Goal: Transaction & Acquisition: Purchase product/service

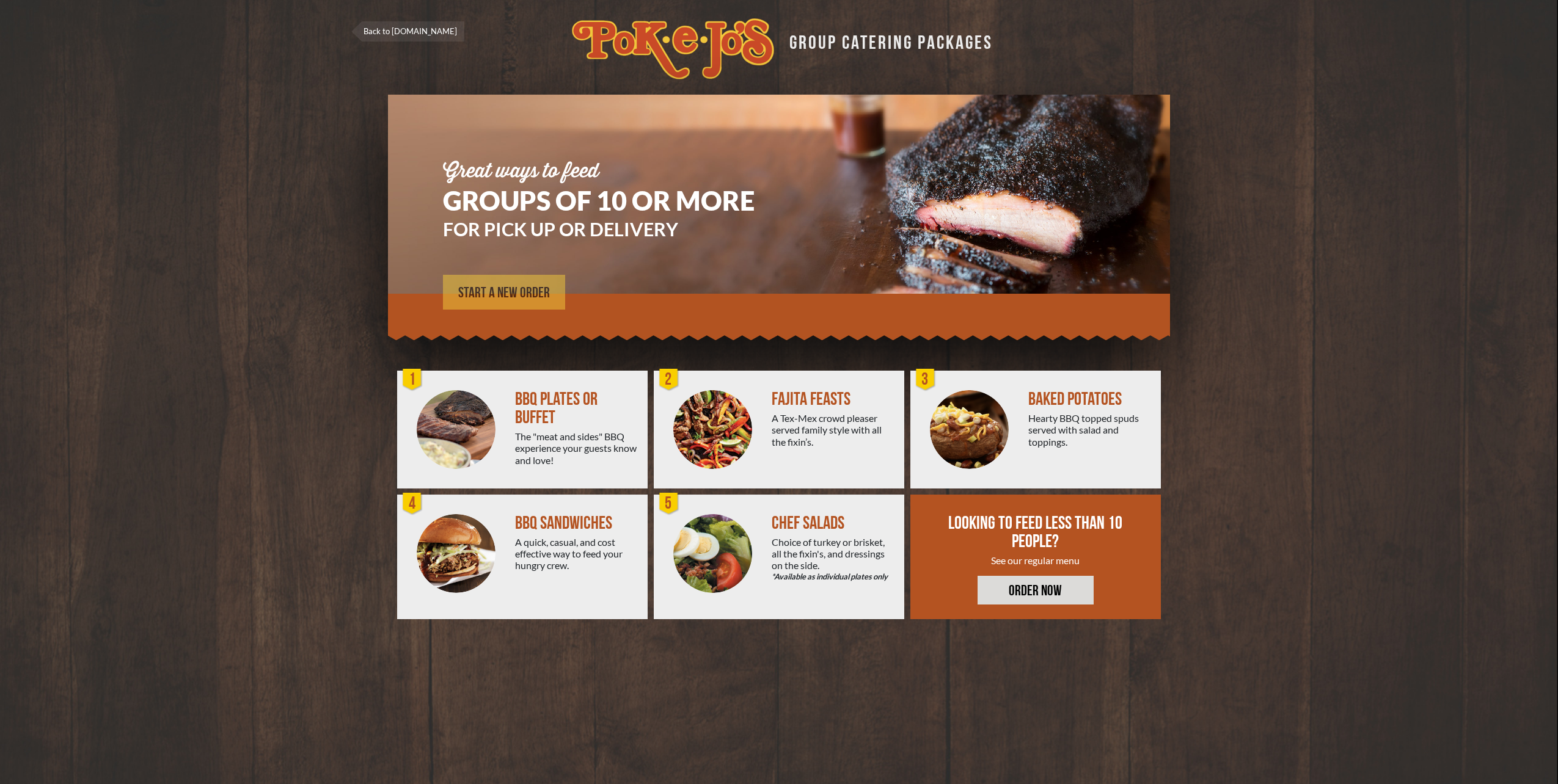
click at [492, 285] on link "START A NEW ORDER" at bounding box center [504, 293] width 122 height 35
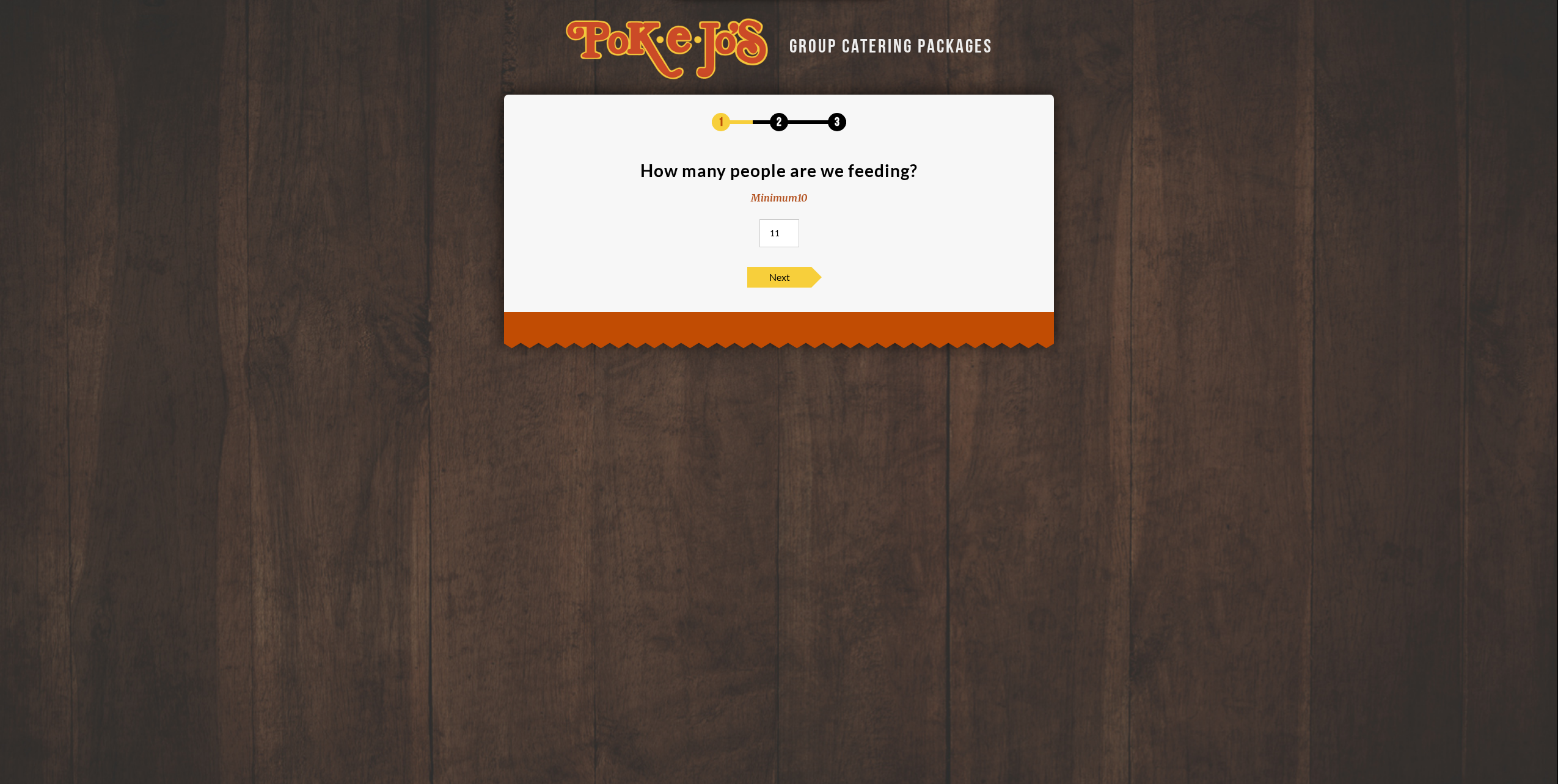
click at [789, 232] on input "11" at bounding box center [780, 233] width 40 height 28
click at [789, 232] on input "12" at bounding box center [780, 233] width 40 height 28
click at [789, 232] on input "13" at bounding box center [780, 233] width 40 height 28
click at [789, 232] on input "14" at bounding box center [780, 233] width 40 height 28
click at [789, 232] on input "15" at bounding box center [780, 233] width 40 height 28
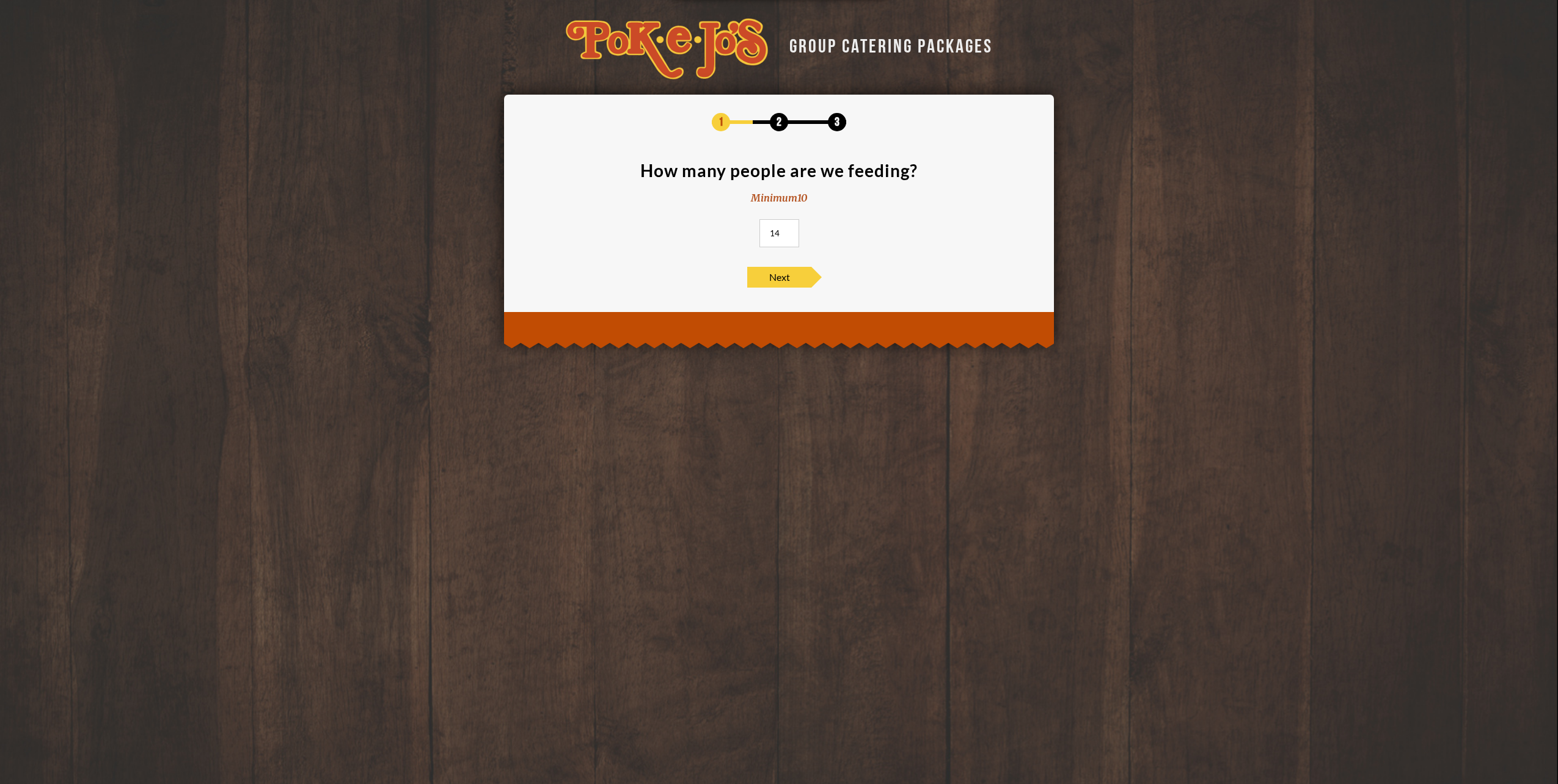
type input "14"
click at [788, 236] on input "14" at bounding box center [780, 233] width 40 height 28
click at [781, 278] on span "Next" at bounding box center [780, 277] width 64 height 21
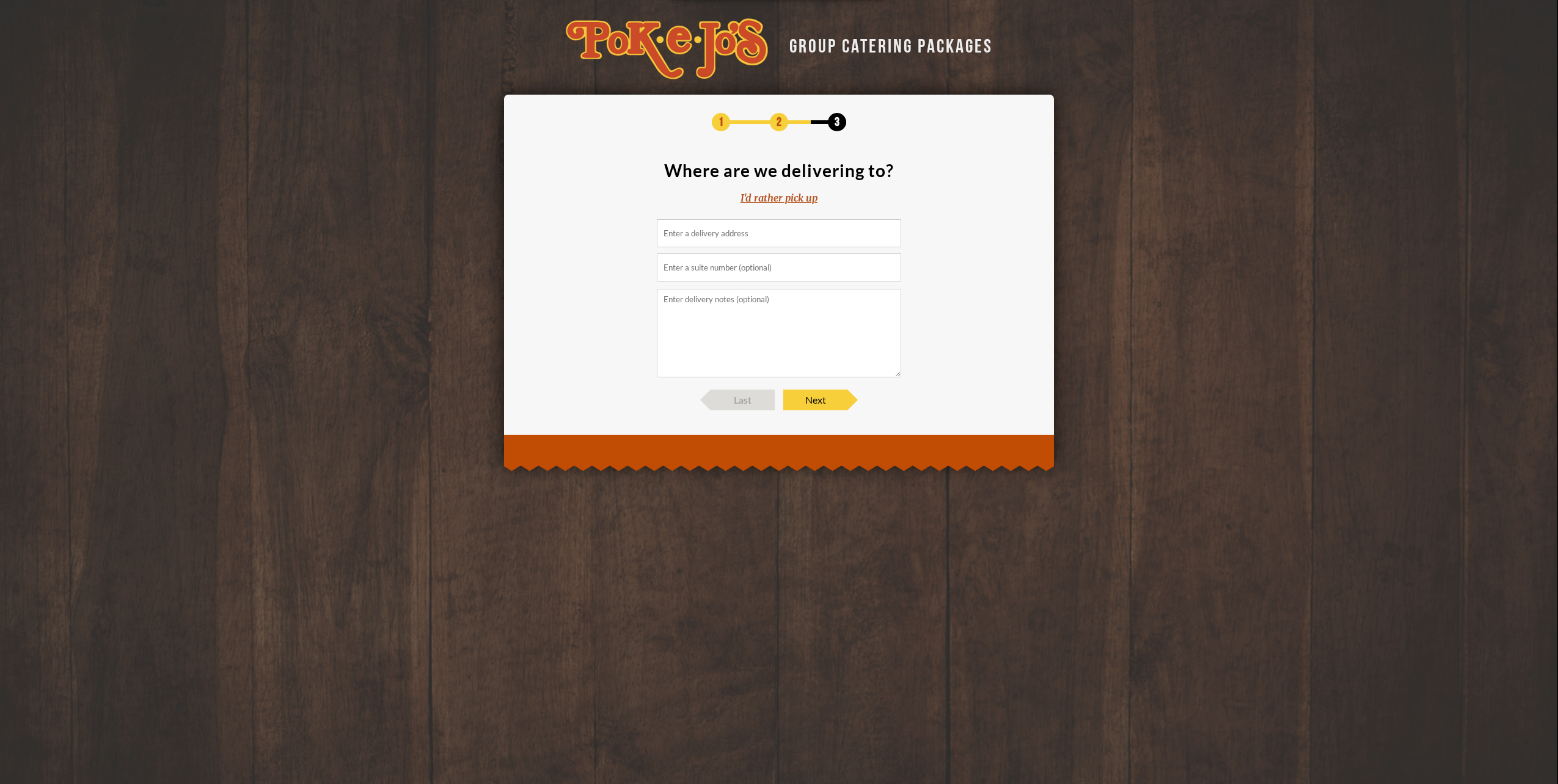
click at [726, 235] on input at bounding box center [779, 233] width 245 height 28
type input "3505 Montopolis Drive, Austin, TX, USA"
click at [771, 270] on input "text" at bounding box center [779, 267] width 245 height 28
type input "Building A"
click at [742, 352] on textarea at bounding box center [779, 333] width 245 height 88
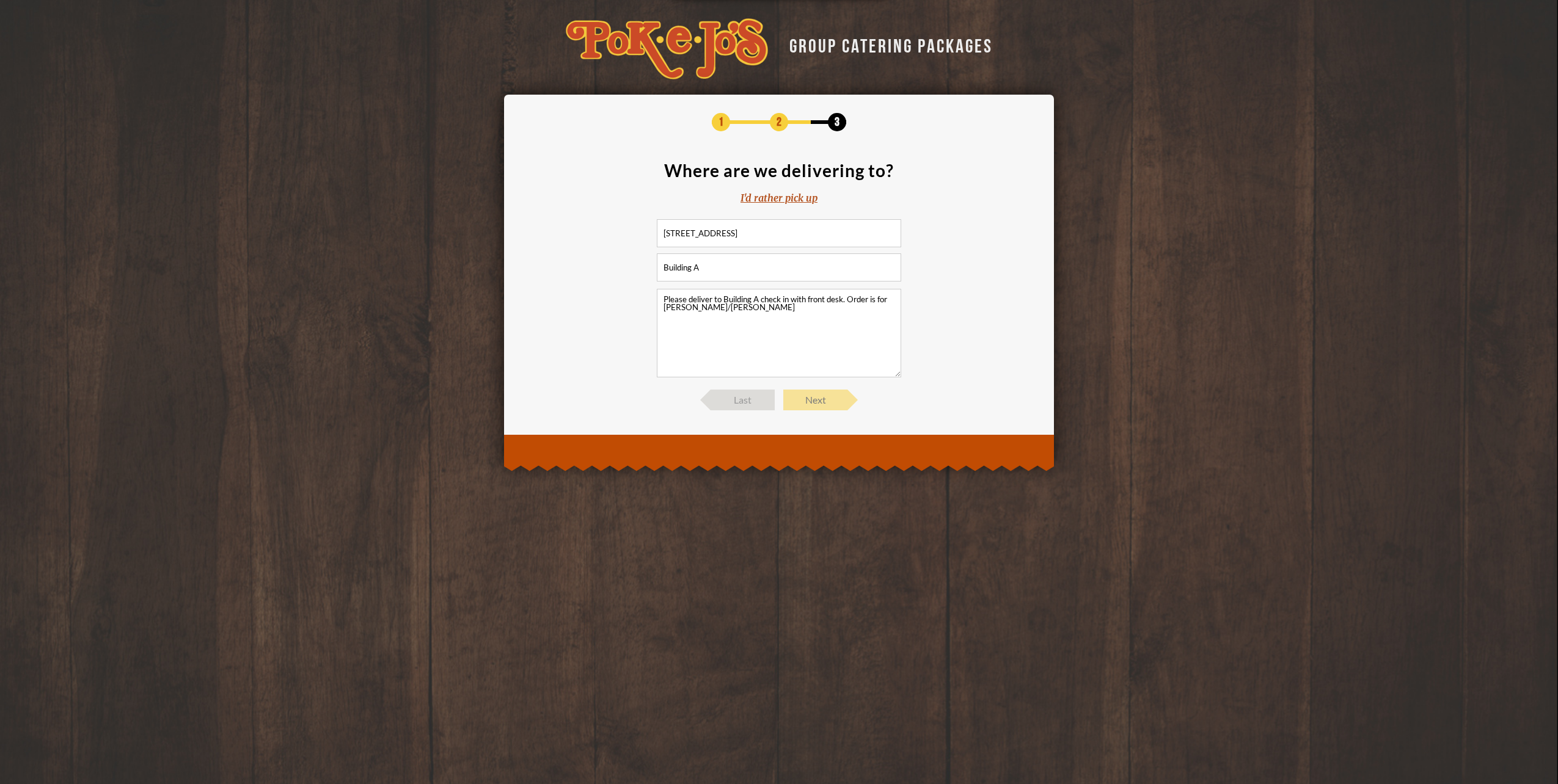
type textarea "Please deliver to Building A check in with front desk. Order is for Matthew Mes…"
click at [794, 393] on span "Next" at bounding box center [816, 400] width 64 height 21
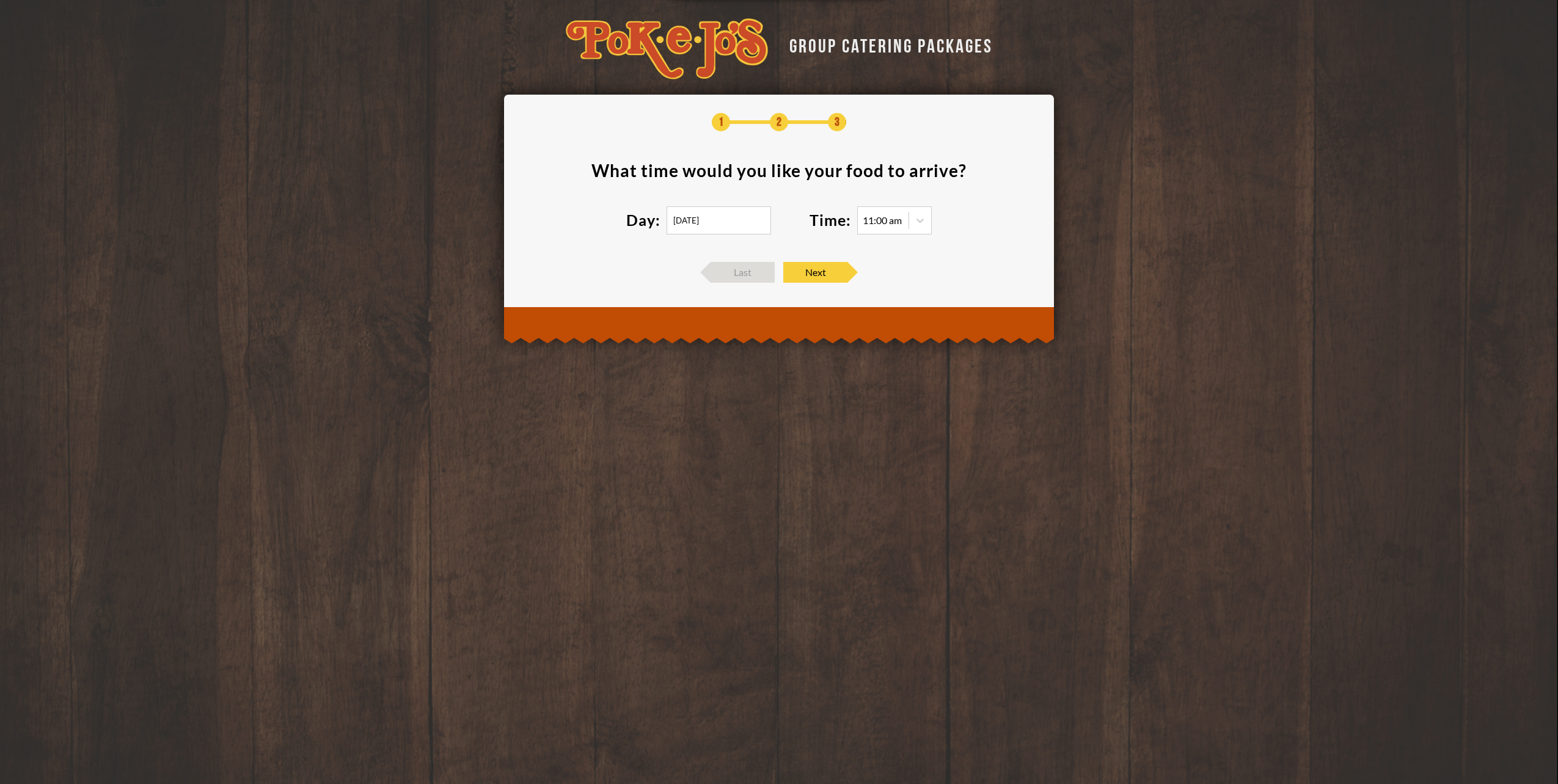
click at [107, 98] on div "GROUP CATERING PACKAGES 1 2 3 What time would you like your food to arrive ? Da…" at bounding box center [779, 168] width 1558 height 338
click at [920, 220] on icon at bounding box center [920, 220] width 12 height 12
click at [877, 297] on div "12:30 pm" at bounding box center [895, 296] width 73 height 17
click at [820, 276] on span "Next" at bounding box center [816, 272] width 64 height 21
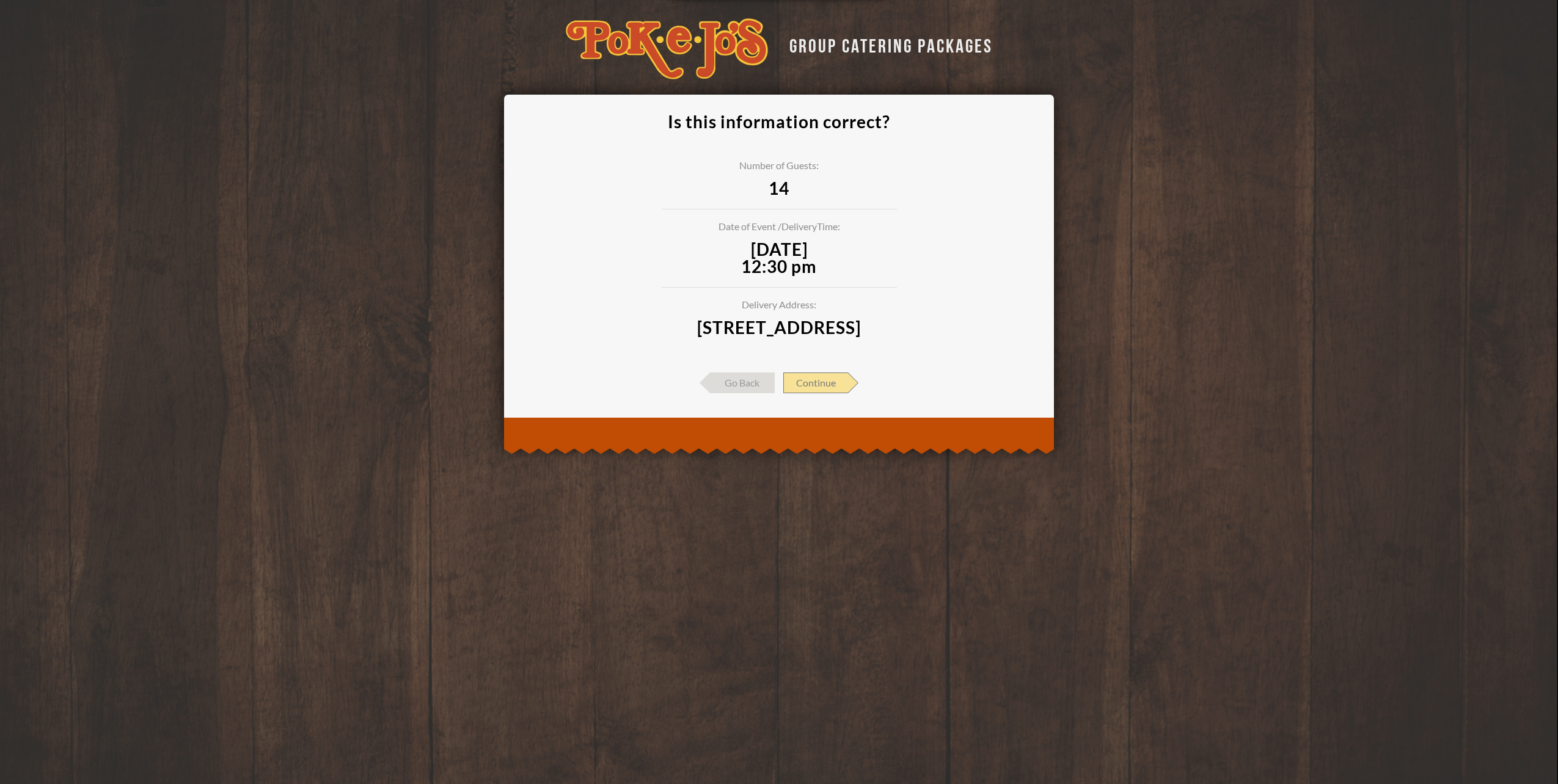
click at [816, 393] on span "Continue" at bounding box center [816, 382] width 65 height 21
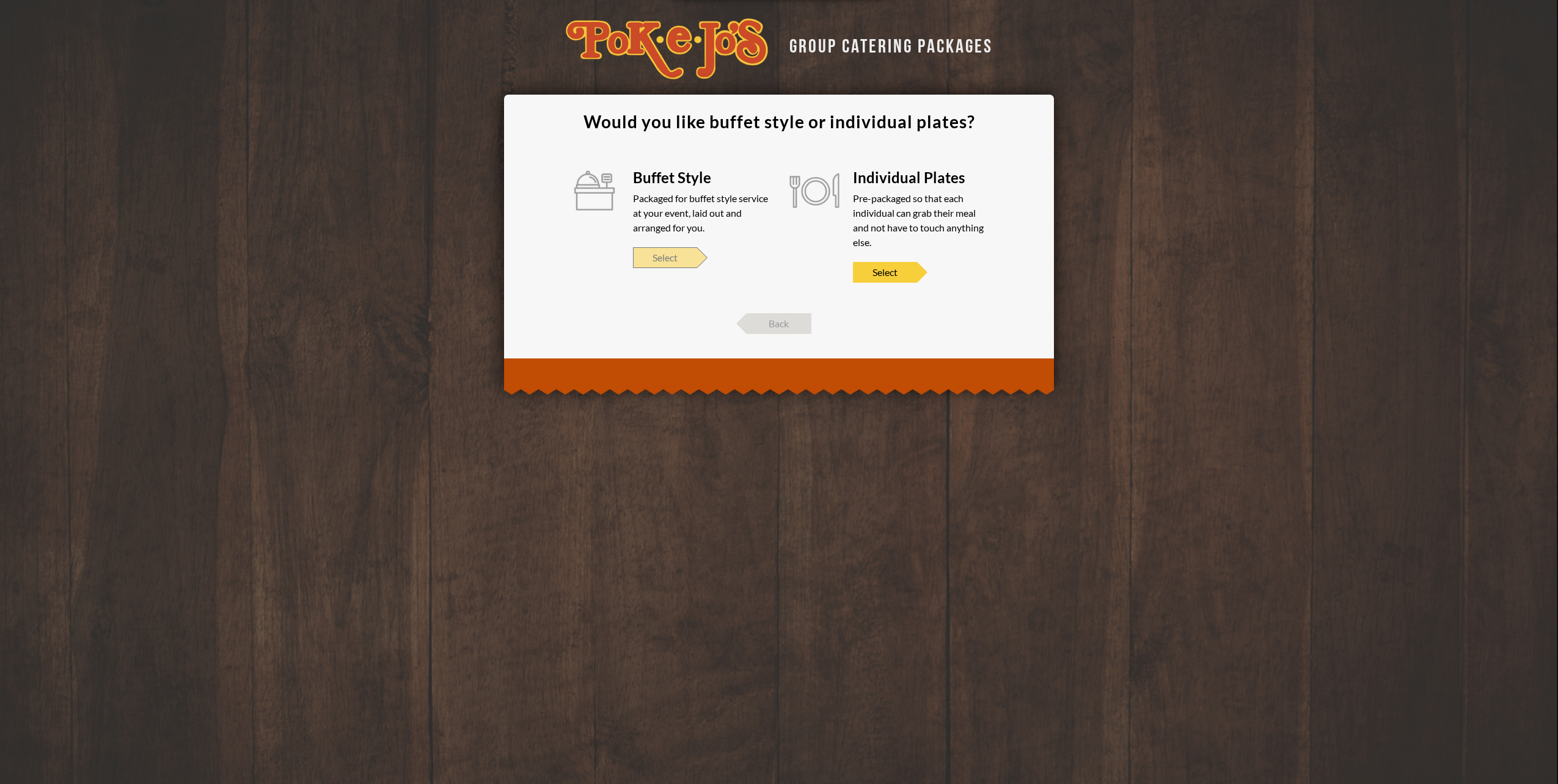
click at [662, 258] on span "Select" at bounding box center [665, 258] width 64 height 21
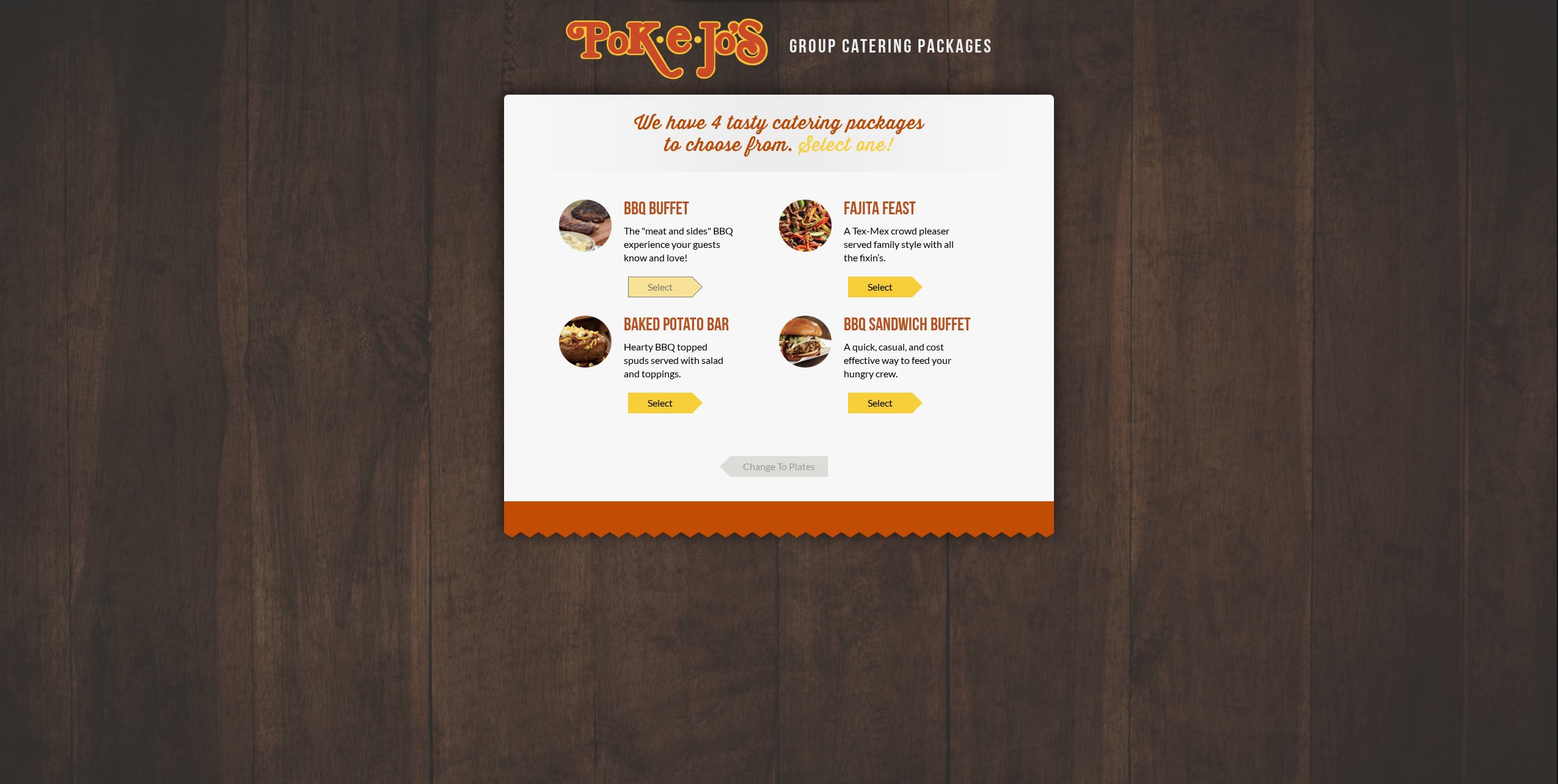
click at [666, 290] on span "Select" at bounding box center [660, 286] width 64 height 21
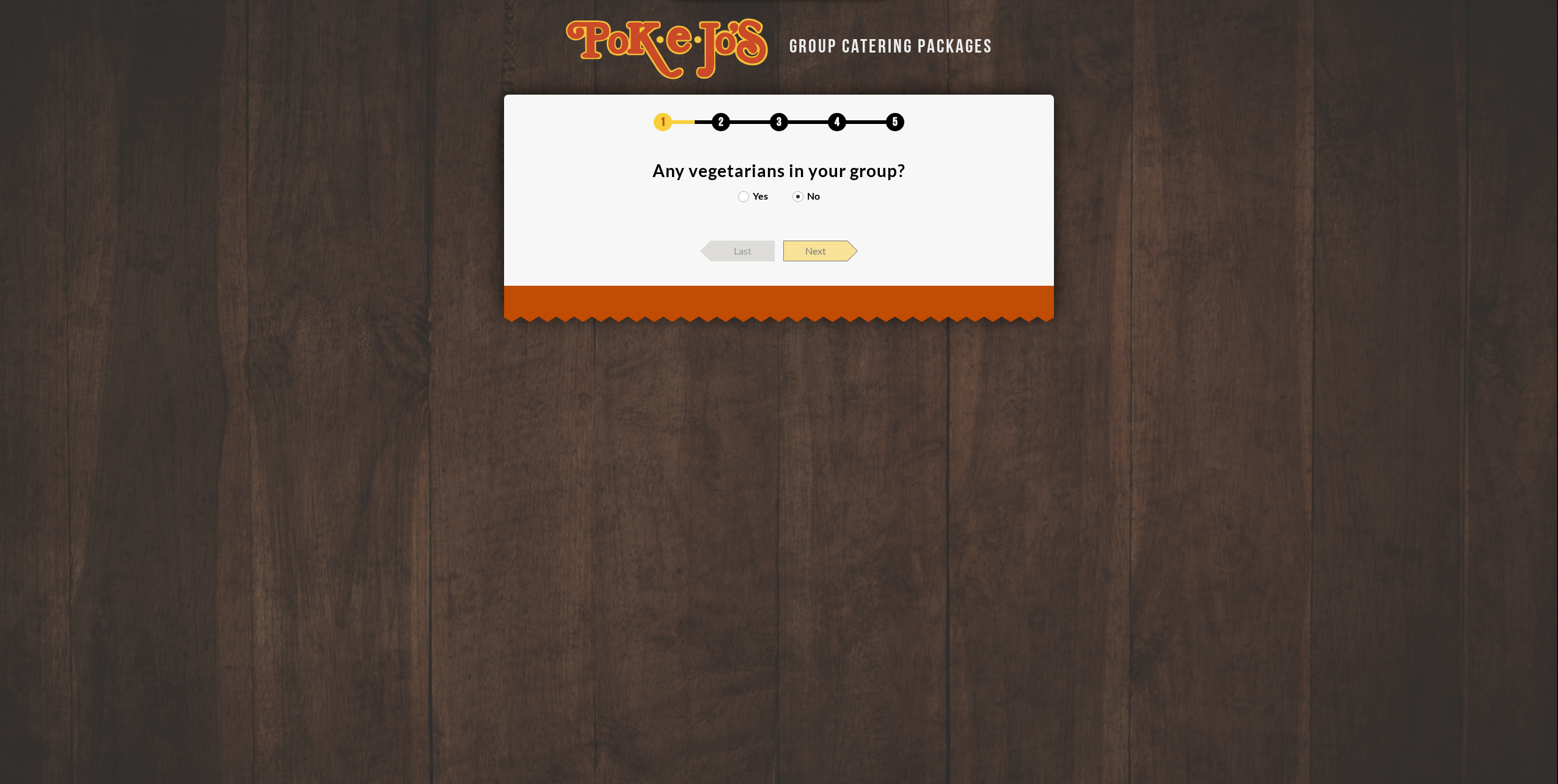
click at [819, 247] on span "Next" at bounding box center [816, 251] width 64 height 21
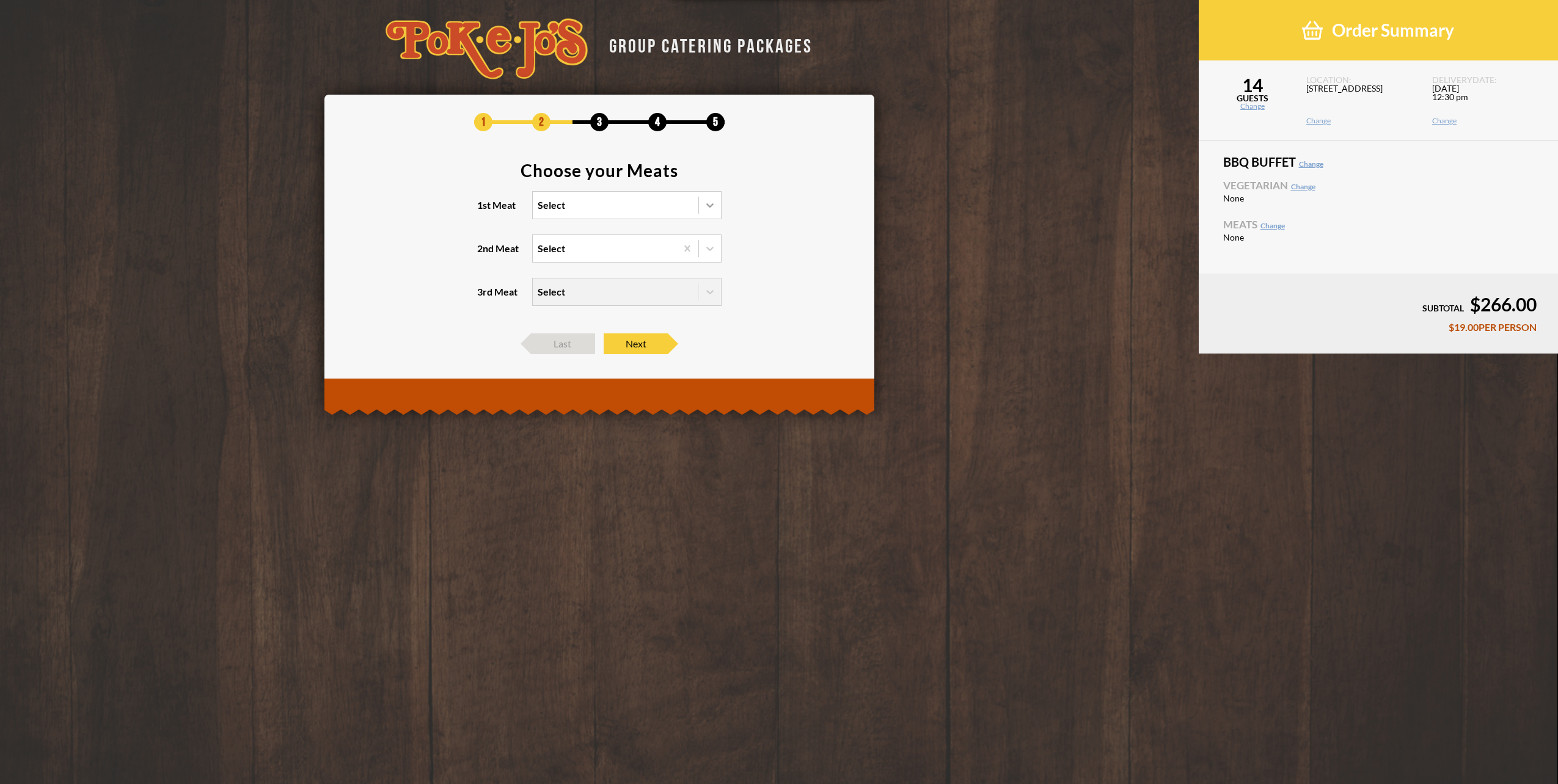
click at [710, 202] on icon at bounding box center [710, 205] width 12 height 12
click at [485, 211] on input "1st Meat Select" at bounding box center [485, 211] width 0 height 0
click at [559, 229] on div "Brisket" at bounding box center [627, 230] width 188 height 17
click at [485, 211] on input "1st Meat option Brisket focused, 1 of 6. 6 results available. Use Up and Down t…" at bounding box center [485, 211] width 0 height 0
click at [713, 248] on icon at bounding box center [710, 248] width 12 height 12
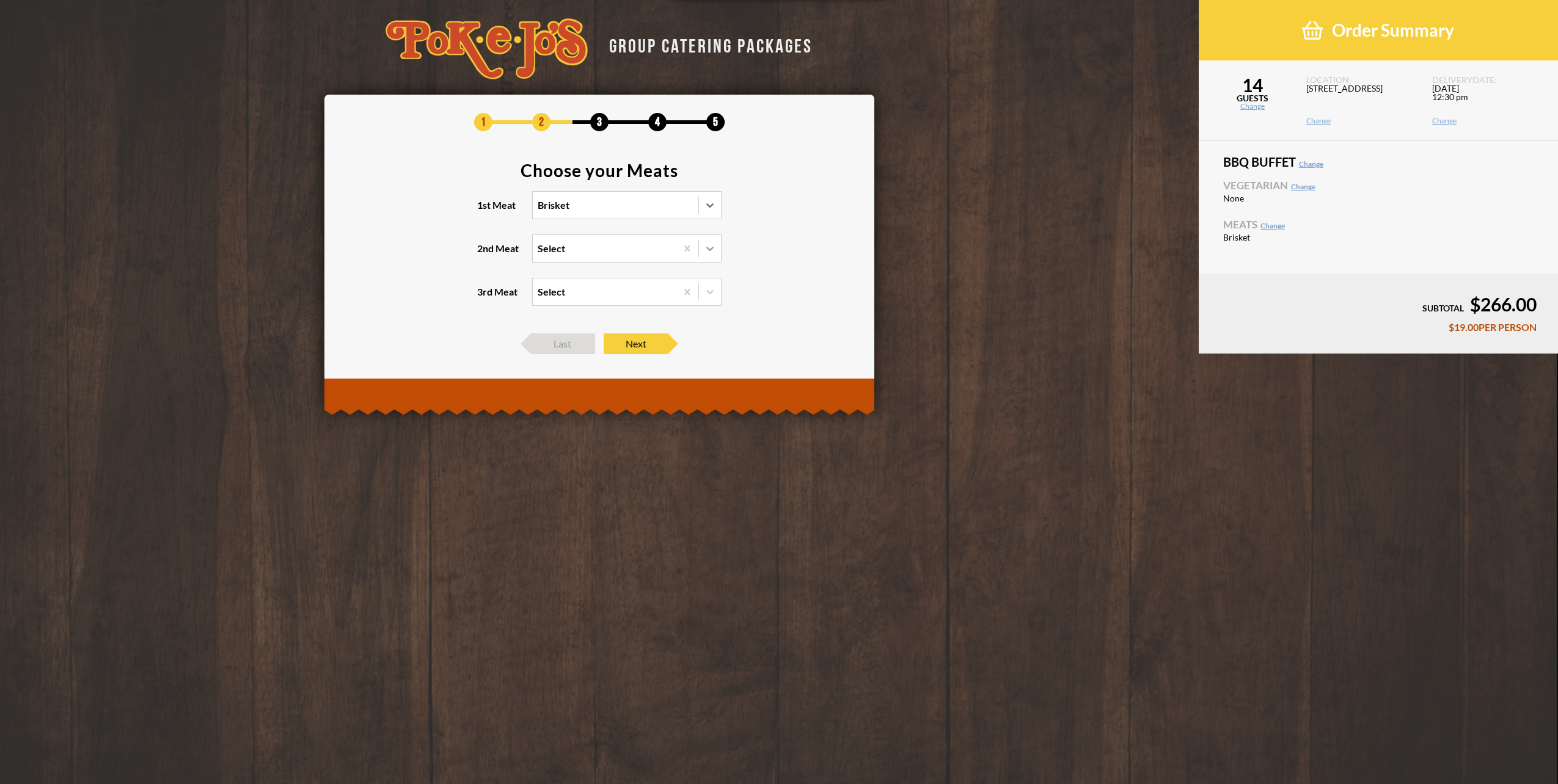
click at [485, 254] on input "2nd Meat Select" at bounding box center [485, 254] width 0 height 0
click at [566, 293] on div "Sausage" at bounding box center [627, 290] width 188 height 17
click at [485, 254] on input "2nd Meat option Sausage focused, 2 of 5. 5 results available. Use Up and Down t…" at bounding box center [485, 254] width 0 height 0
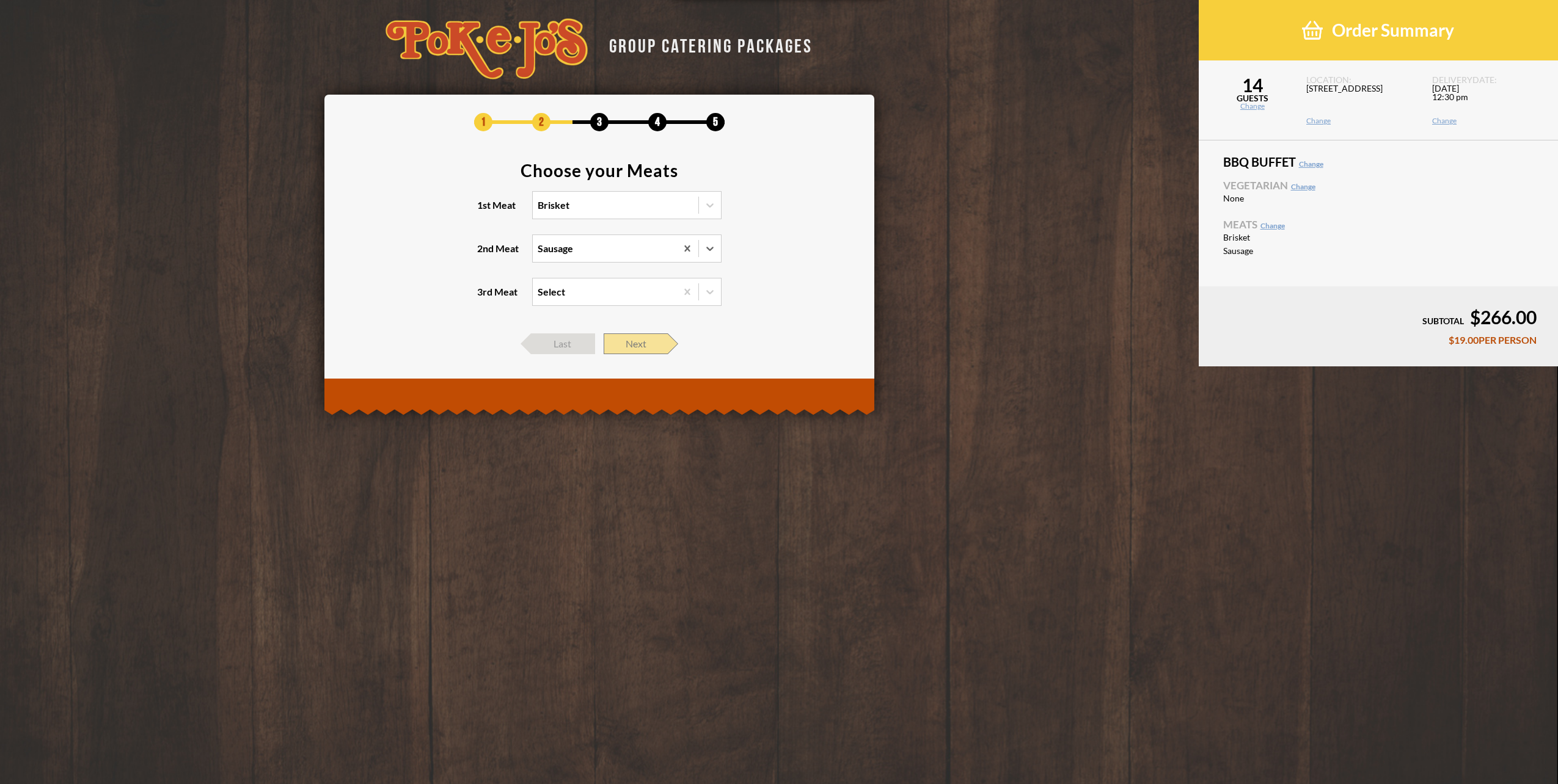
click at [640, 343] on span "Next" at bounding box center [636, 344] width 64 height 21
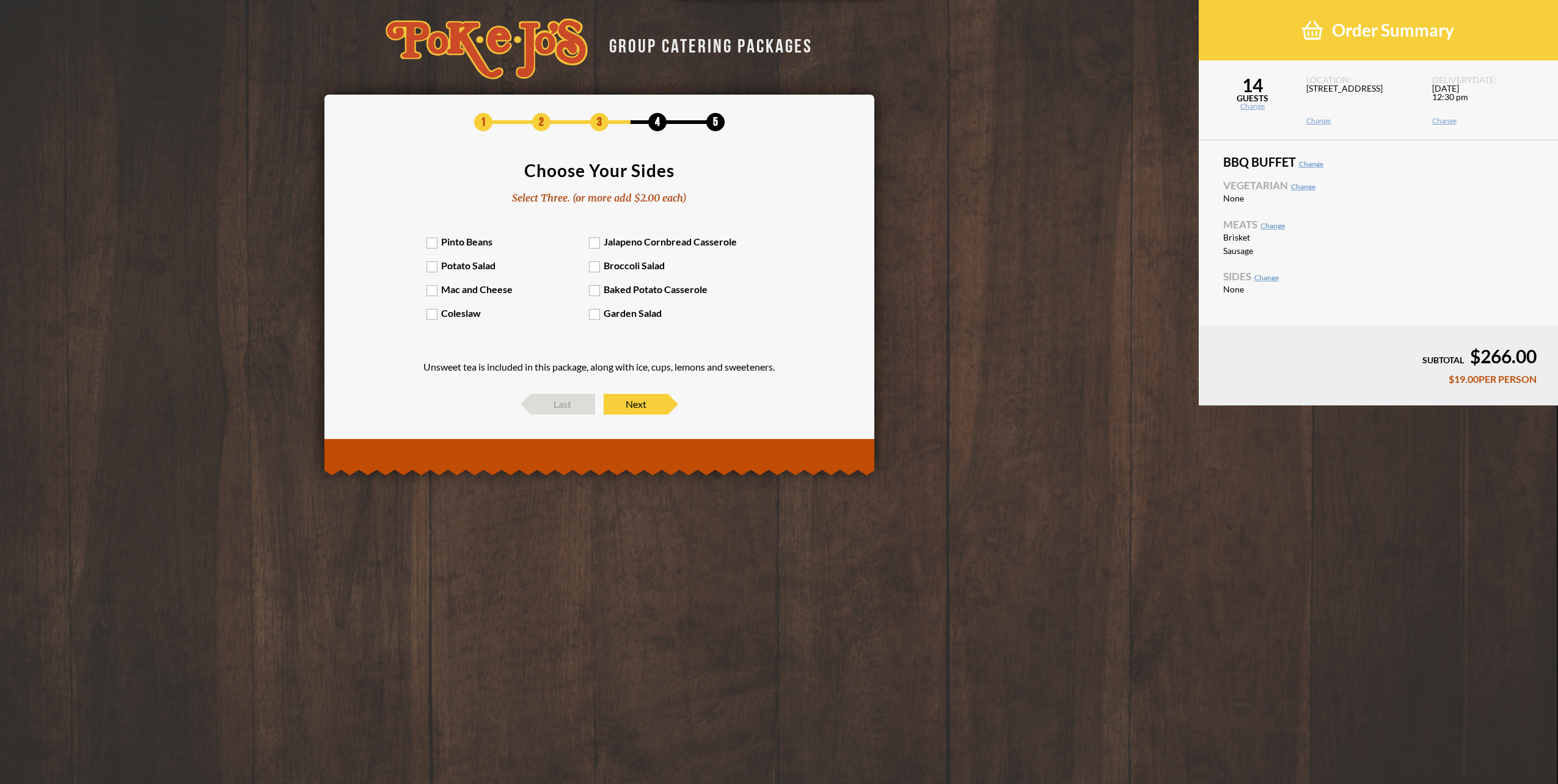
click at [433, 242] on label "Pinto Beans" at bounding box center [508, 241] width 162 height 11
click at [0, 0] on input "Pinto Beans" at bounding box center [0, 0] width 0 height 0
click at [600, 292] on label "Baked Potato Casserole" at bounding box center [670, 289] width 162 height 11
click at [0, 0] on input "Baked Potato Casserole" at bounding box center [0, 0] width 0 height 0
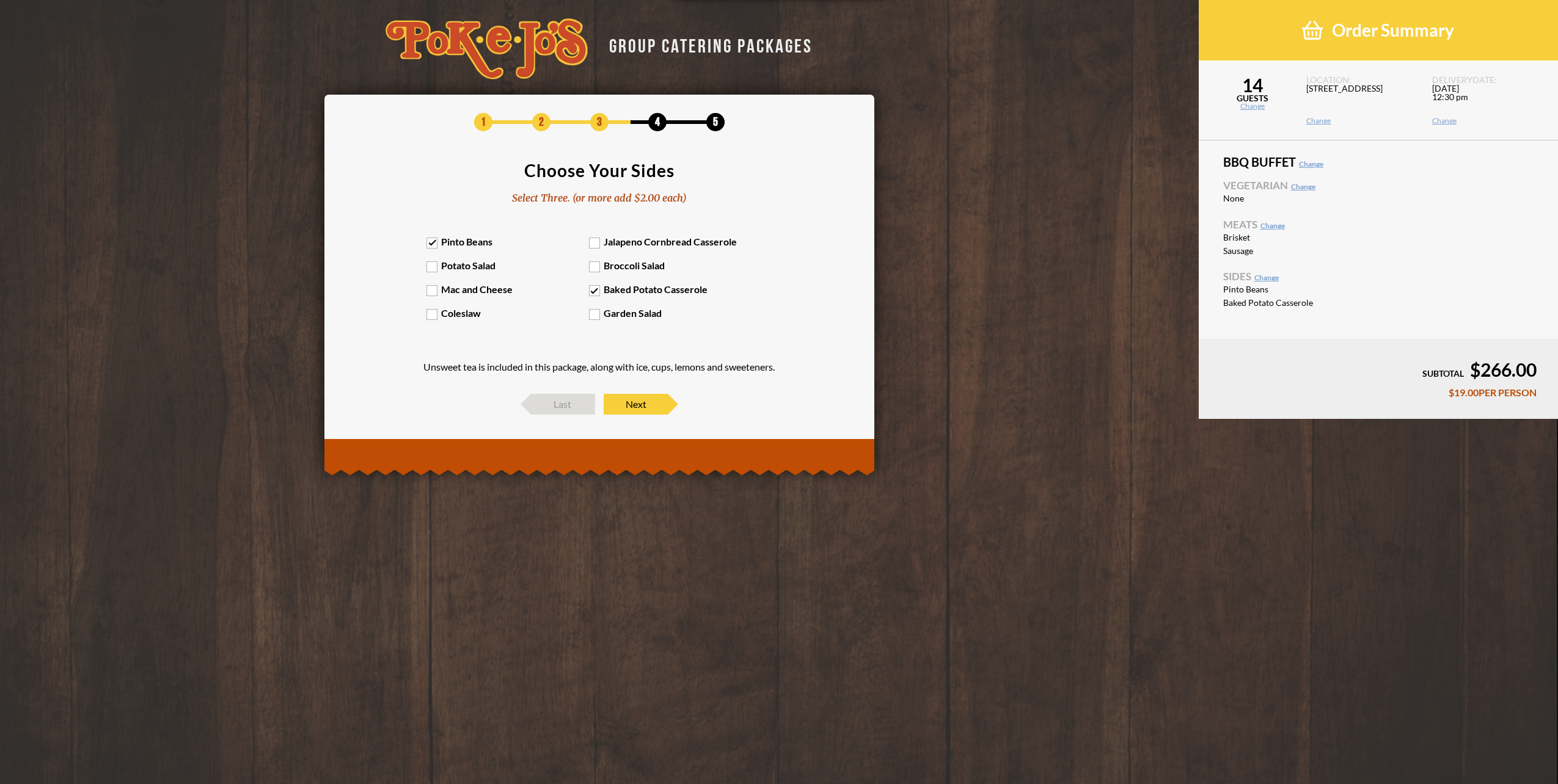
click at [429, 313] on label "Coleslaw" at bounding box center [508, 312] width 162 height 11
click at [0, 0] on input "Coleslaw" at bounding box center [0, 0] width 0 height 0
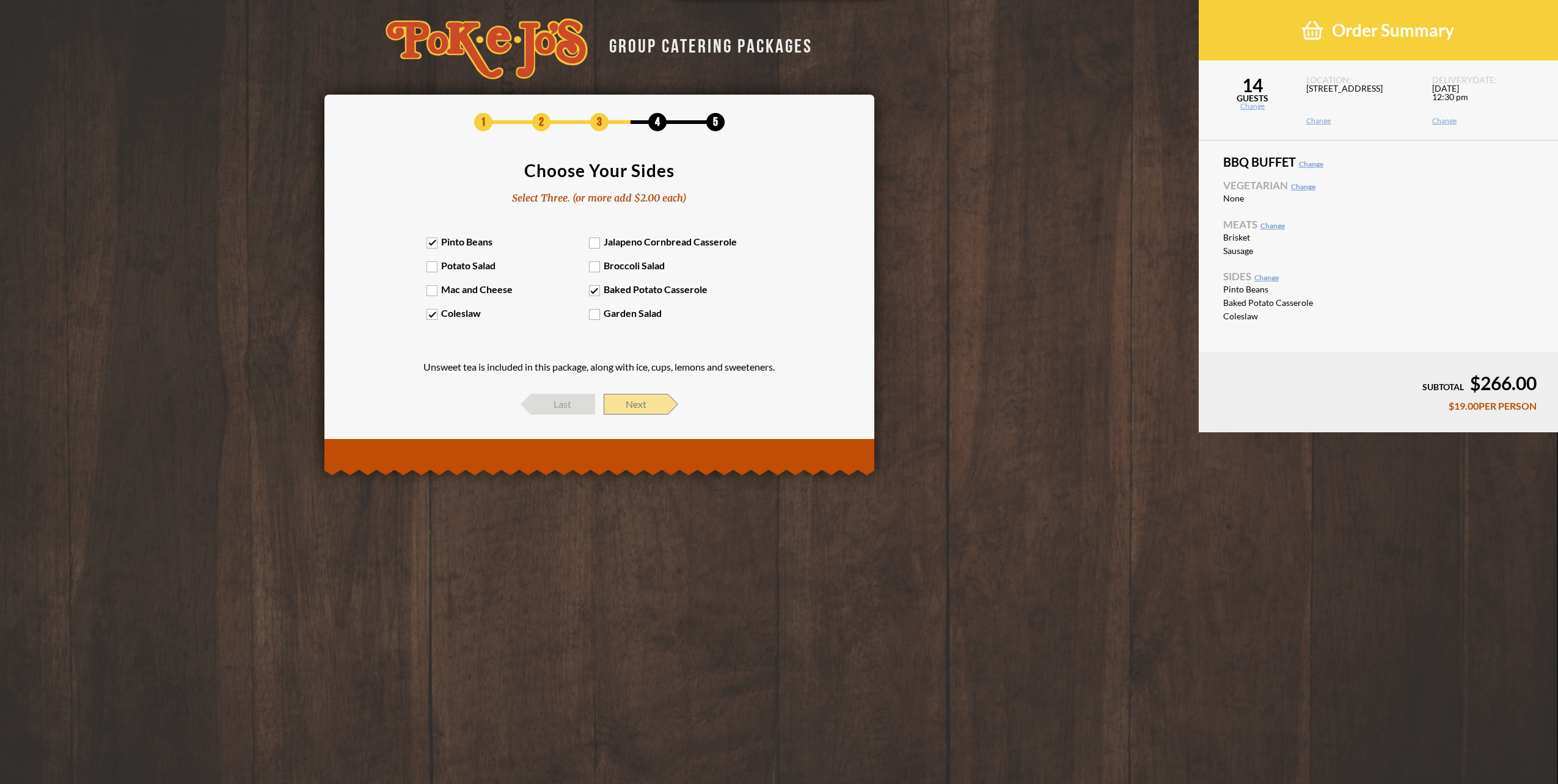
click at [624, 402] on span "Next" at bounding box center [636, 404] width 64 height 21
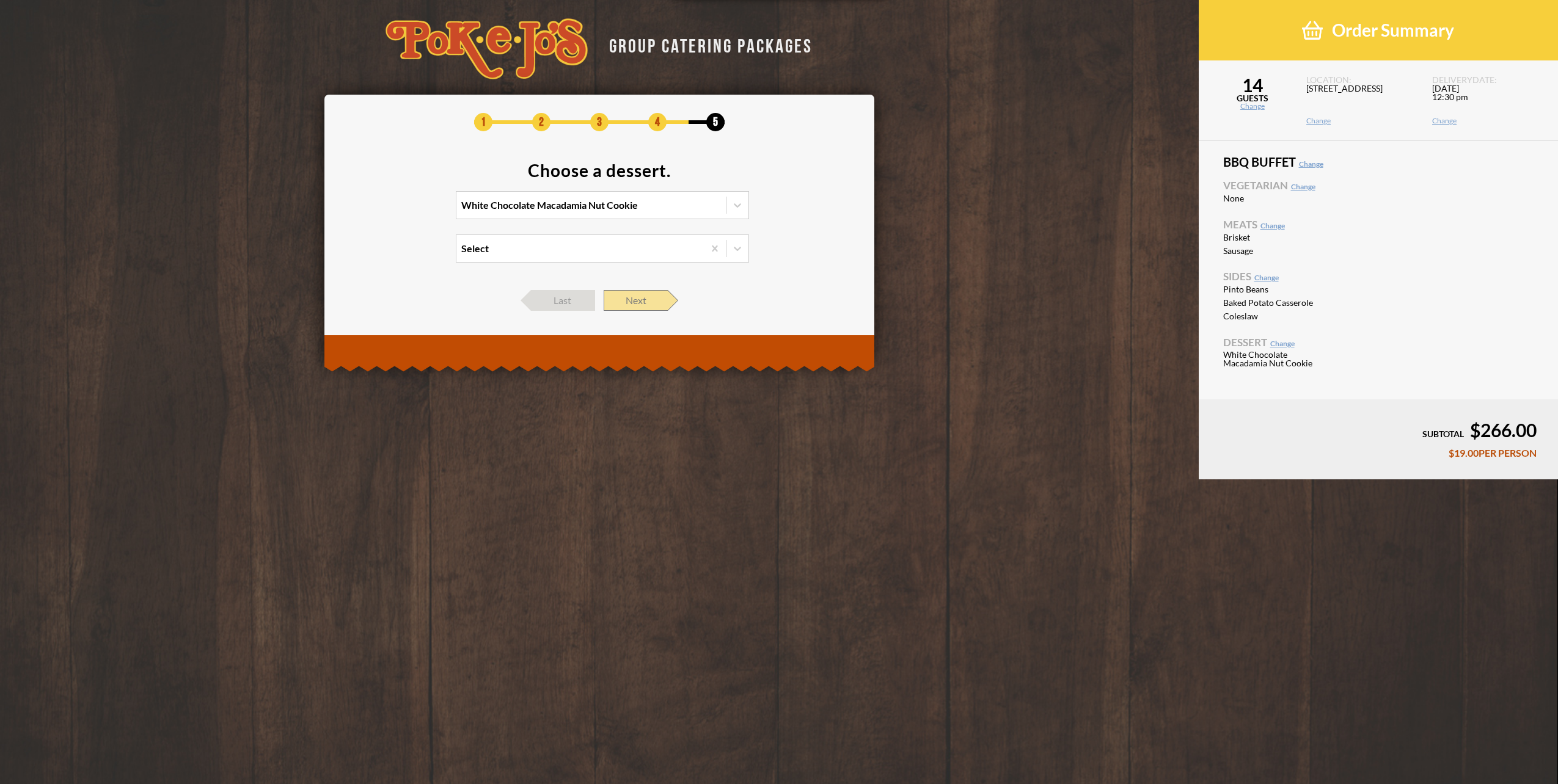
click at [651, 301] on span "Next" at bounding box center [636, 300] width 64 height 21
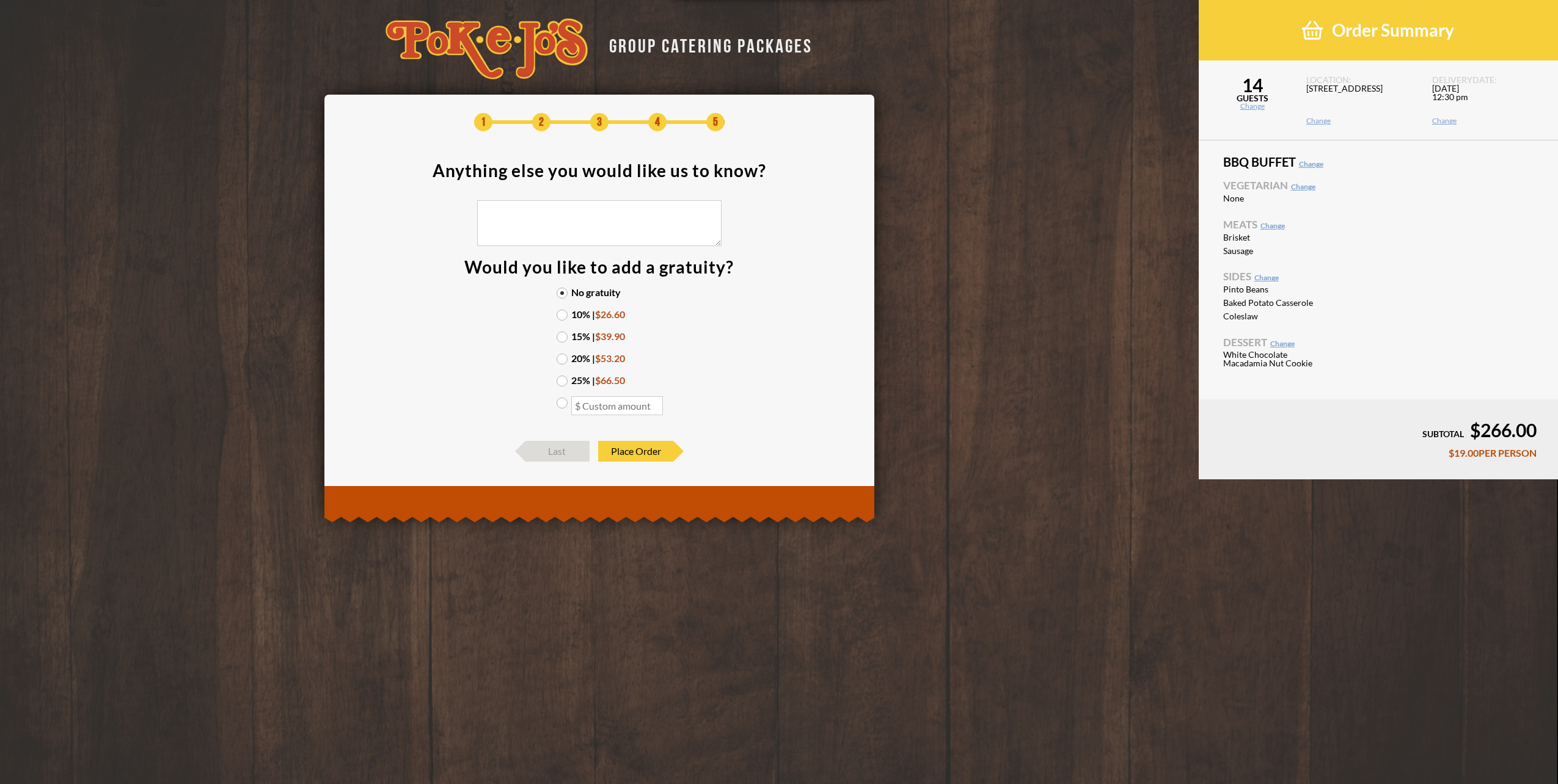
click at [565, 338] on label "15% | $39.90" at bounding box center [599, 336] width 85 height 10
click at [0, 0] on input "15% | $39.90" at bounding box center [0, 0] width 0 height 0
click at [1249, 107] on link "Change" at bounding box center [1253, 107] width 108 height 8
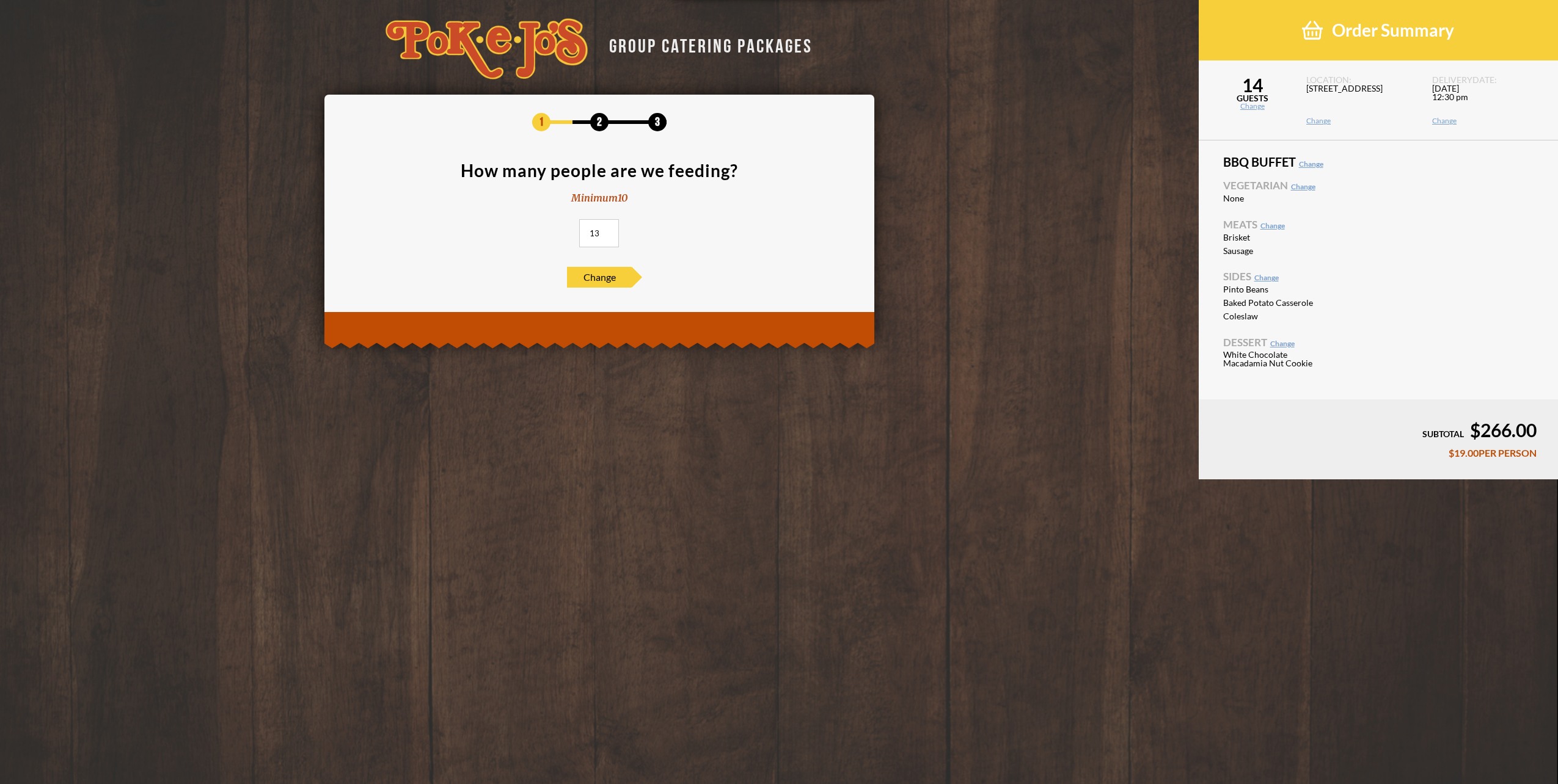
click at [605, 233] on input "13" at bounding box center [599, 233] width 40 height 28
type input "12"
click at [605, 233] on input "12" at bounding box center [599, 233] width 40 height 28
click at [593, 275] on span "Change" at bounding box center [599, 277] width 64 height 21
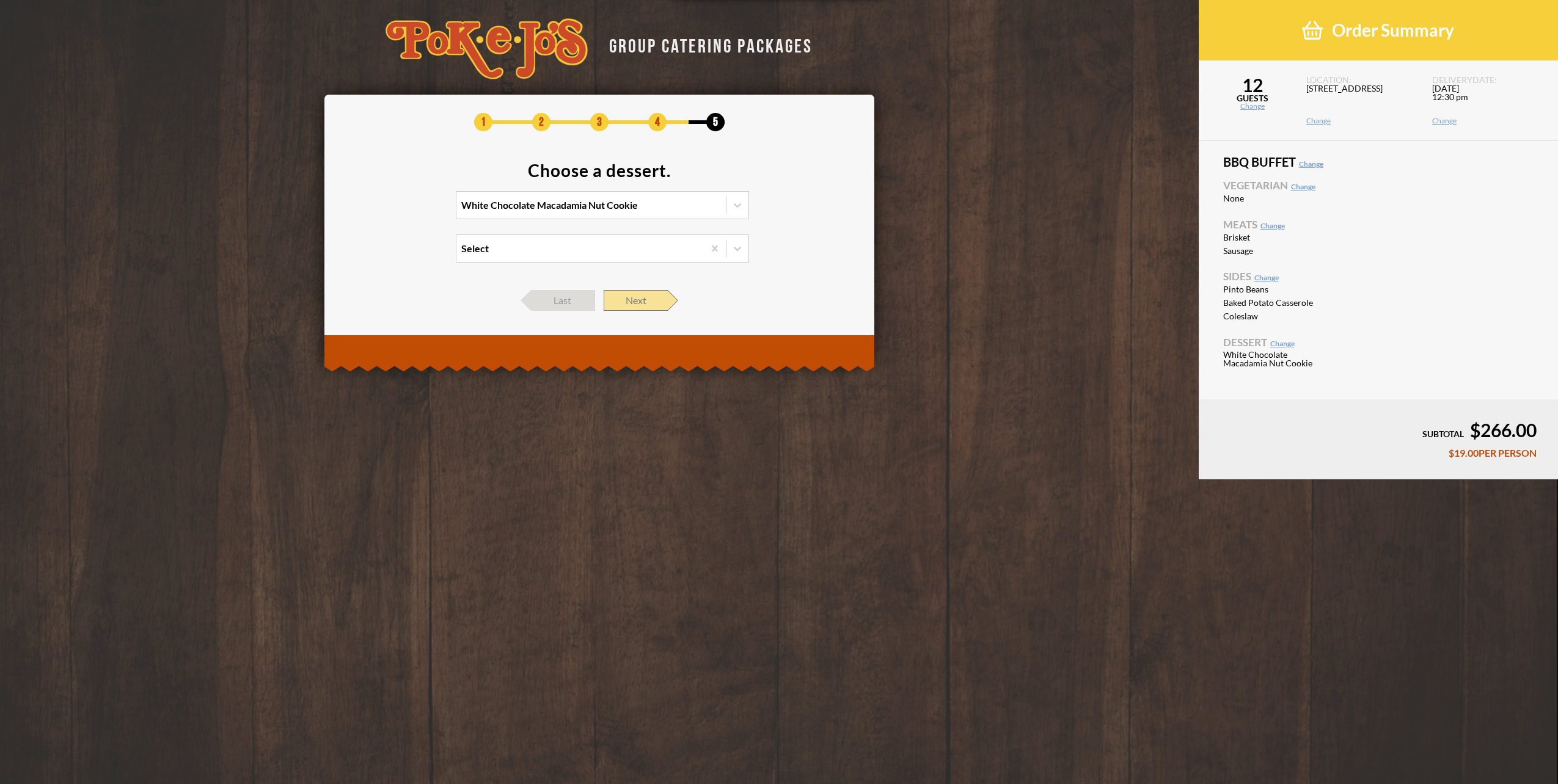
click at [643, 306] on span "Next" at bounding box center [636, 300] width 64 height 21
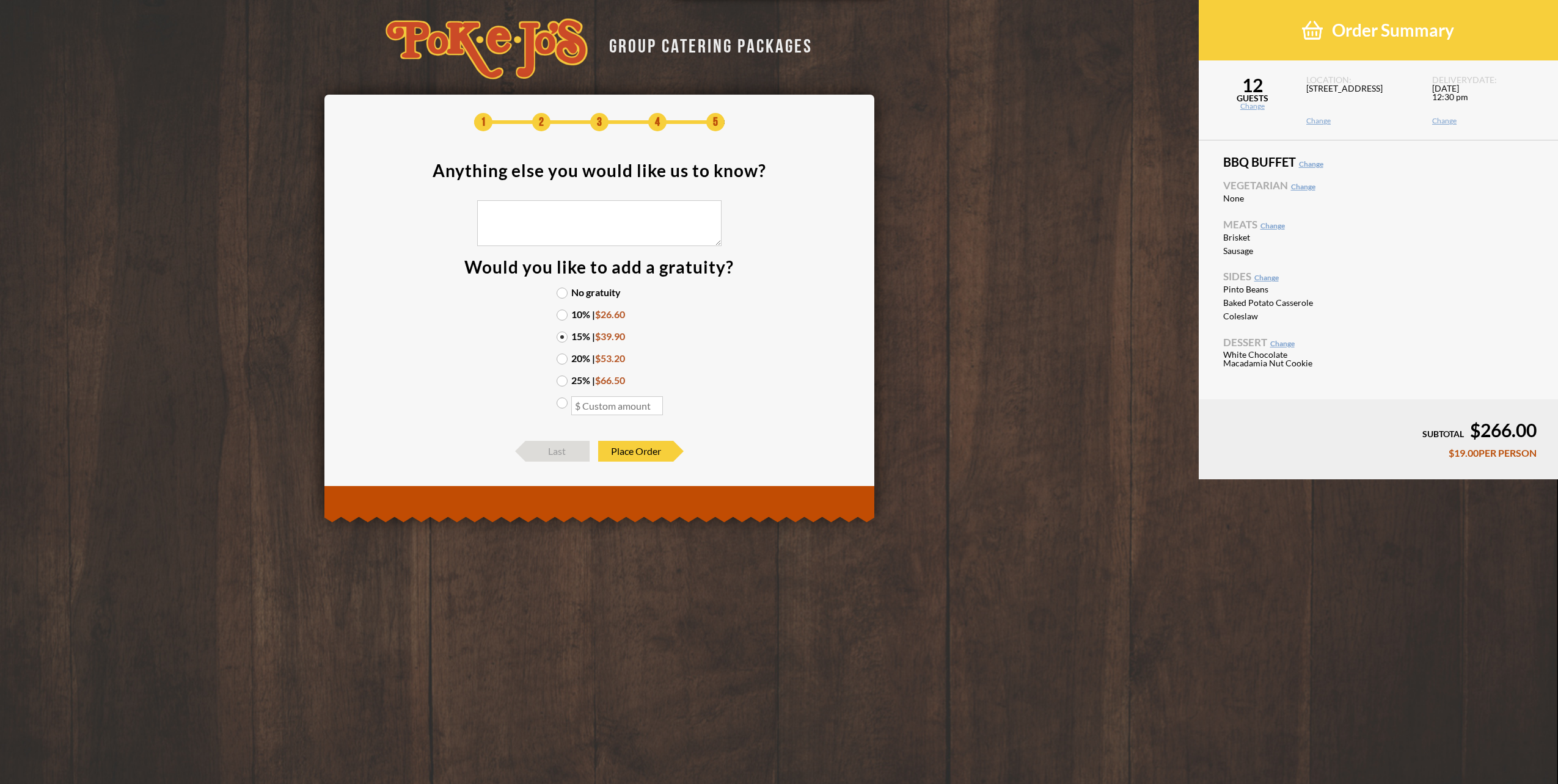
click at [1467, 455] on div "$19.00 PER PERSON" at bounding box center [1378, 453] width 316 height 10
click at [556, 311] on div "No gratuity 10% | $26.60 15% | $39.90 20% | $53.20 25% | $66.50" at bounding box center [599, 358] width 110 height 141
click at [559, 315] on label "10% | $26.60" at bounding box center [599, 314] width 85 height 10
click at [0, 0] on input "10% | $26.60" at bounding box center [0, 0] width 0 height 0
click at [1447, 117] on link "Change" at bounding box center [1487, 121] width 111 height 8
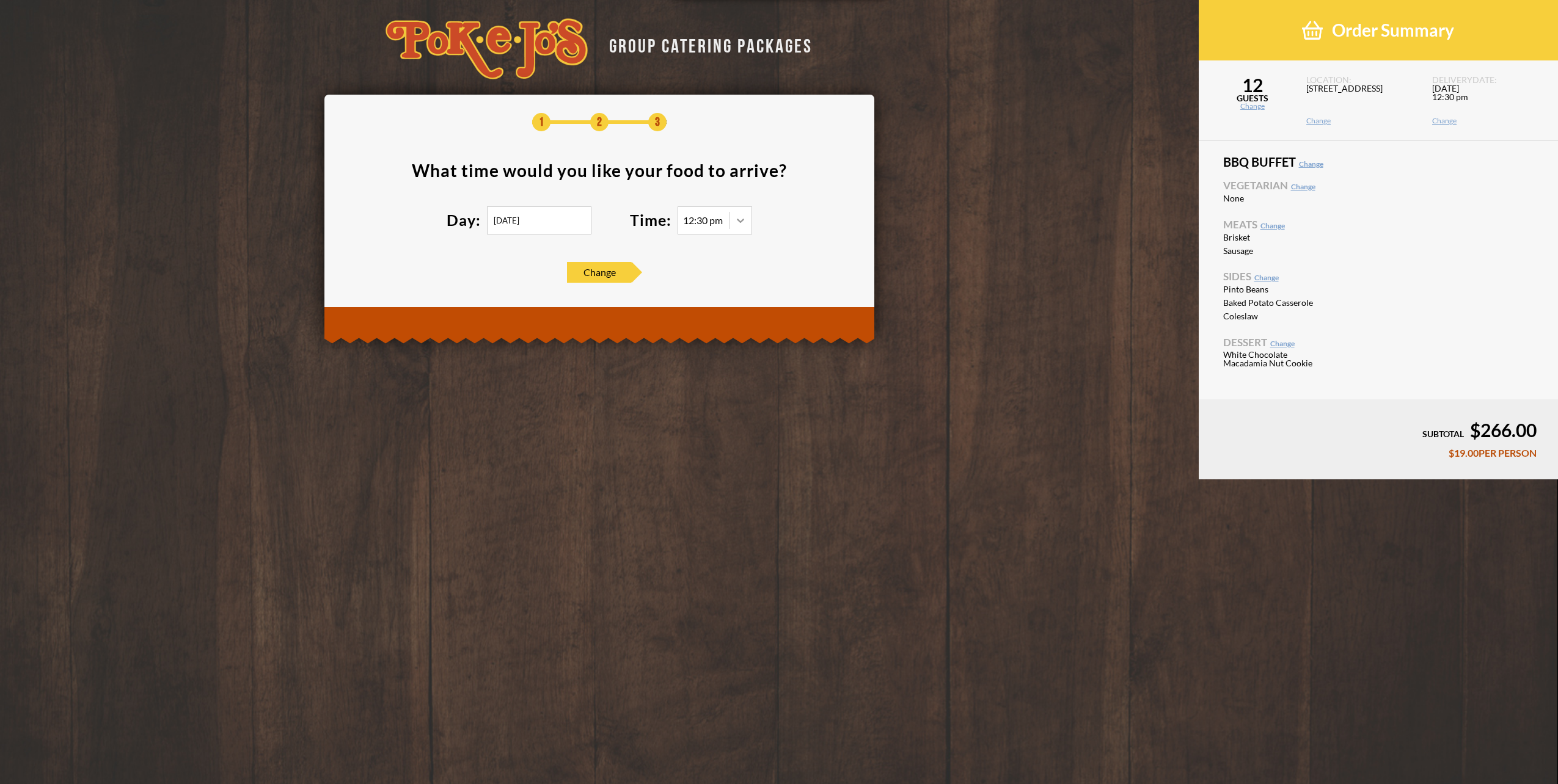
click at [739, 222] on icon at bounding box center [741, 220] width 12 height 12
click at [713, 312] on div "1:00 pm" at bounding box center [715, 314] width 73 height 17
click at [608, 277] on span "Change" at bounding box center [599, 272] width 64 height 21
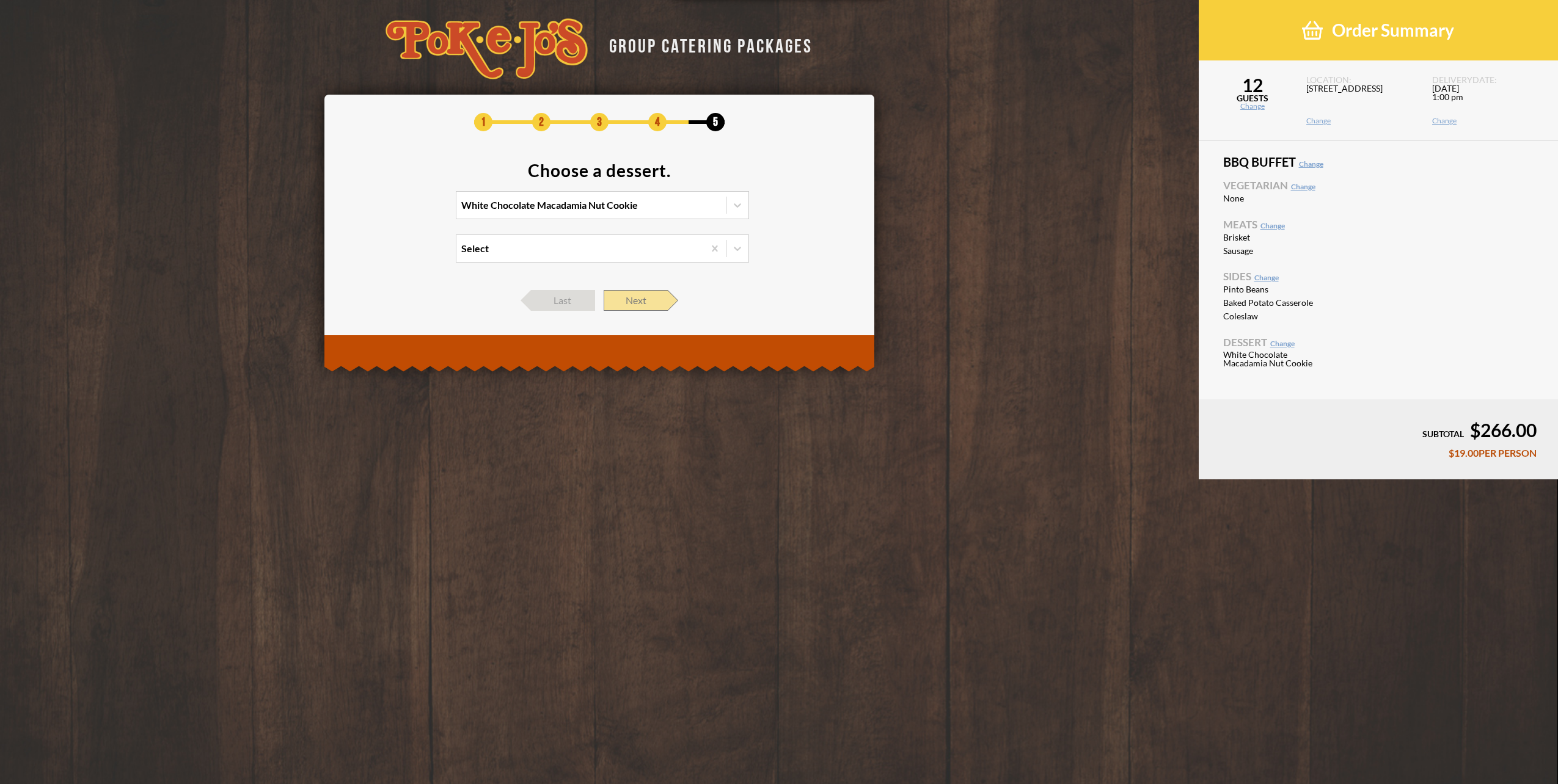
click at [618, 294] on span "Next" at bounding box center [636, 300] width 64 height 21
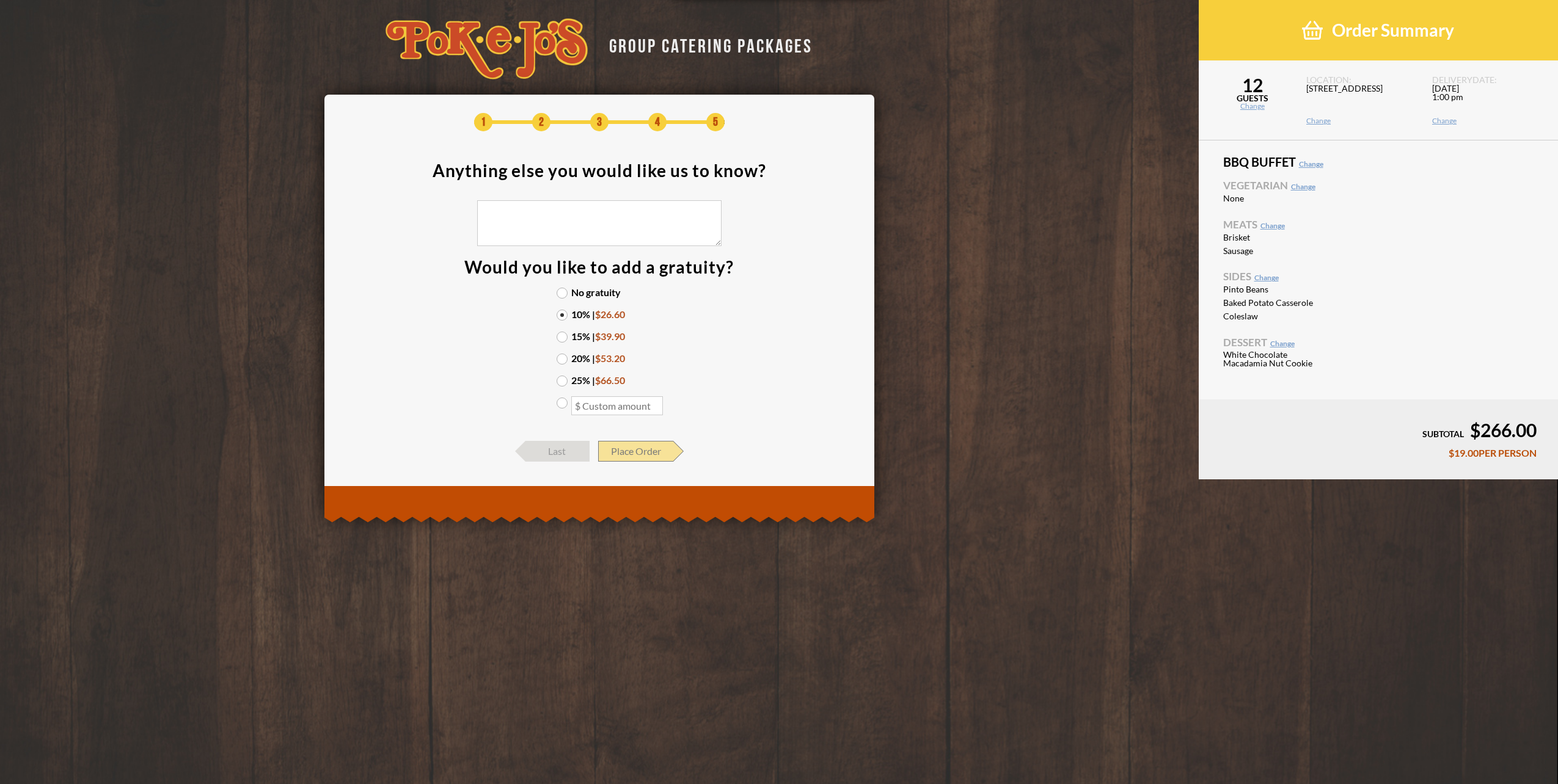
click at [654, 450] on span "Place Order" at bounding box center [636, 451] width 75 height 21
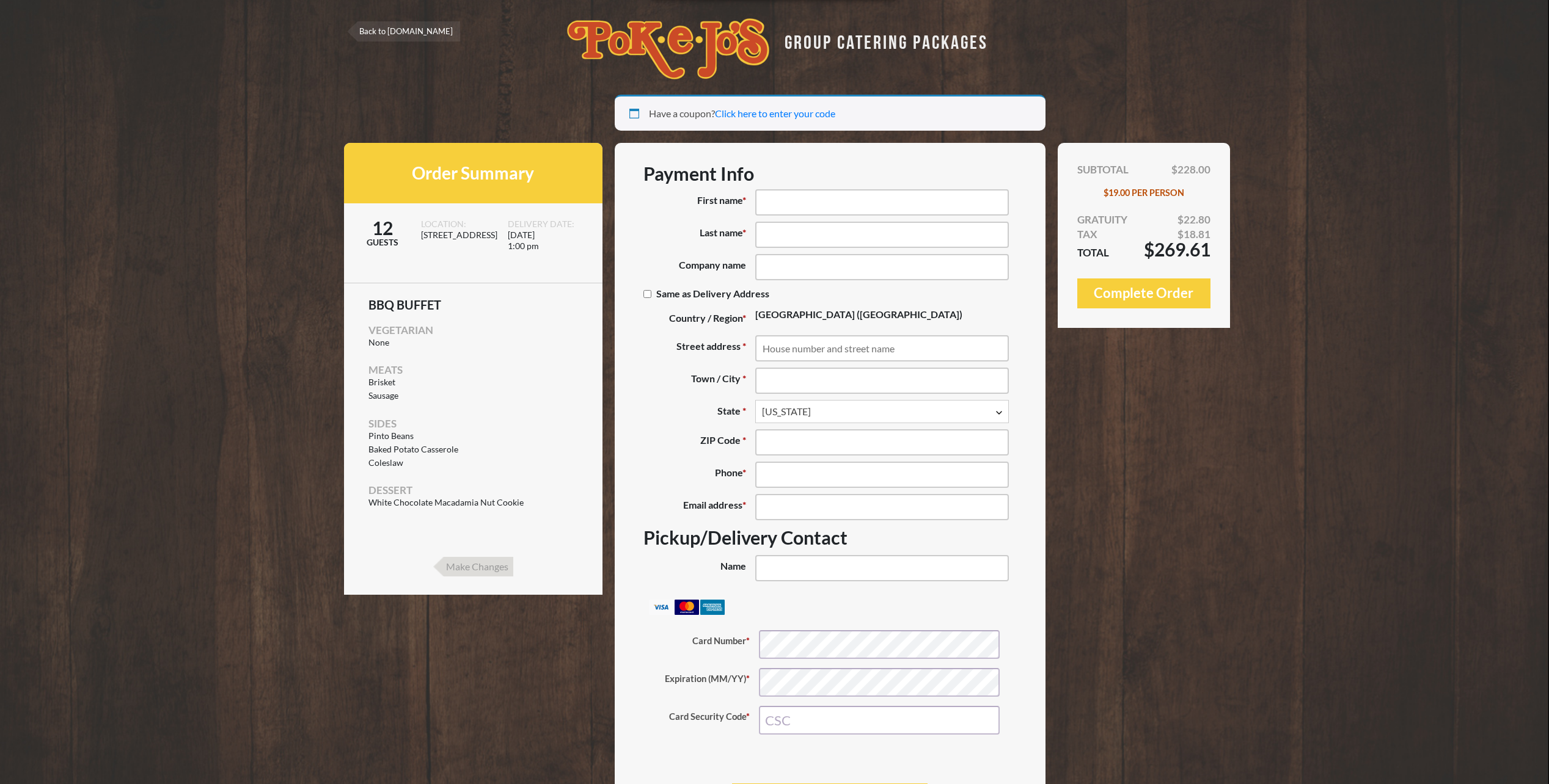
select select "TX"
click at [778, 199] on input "First name *" at bounding box center [882, 203] width 254 height 26
type input "Shanna"
type input "Gillum"
type input "LCRA"
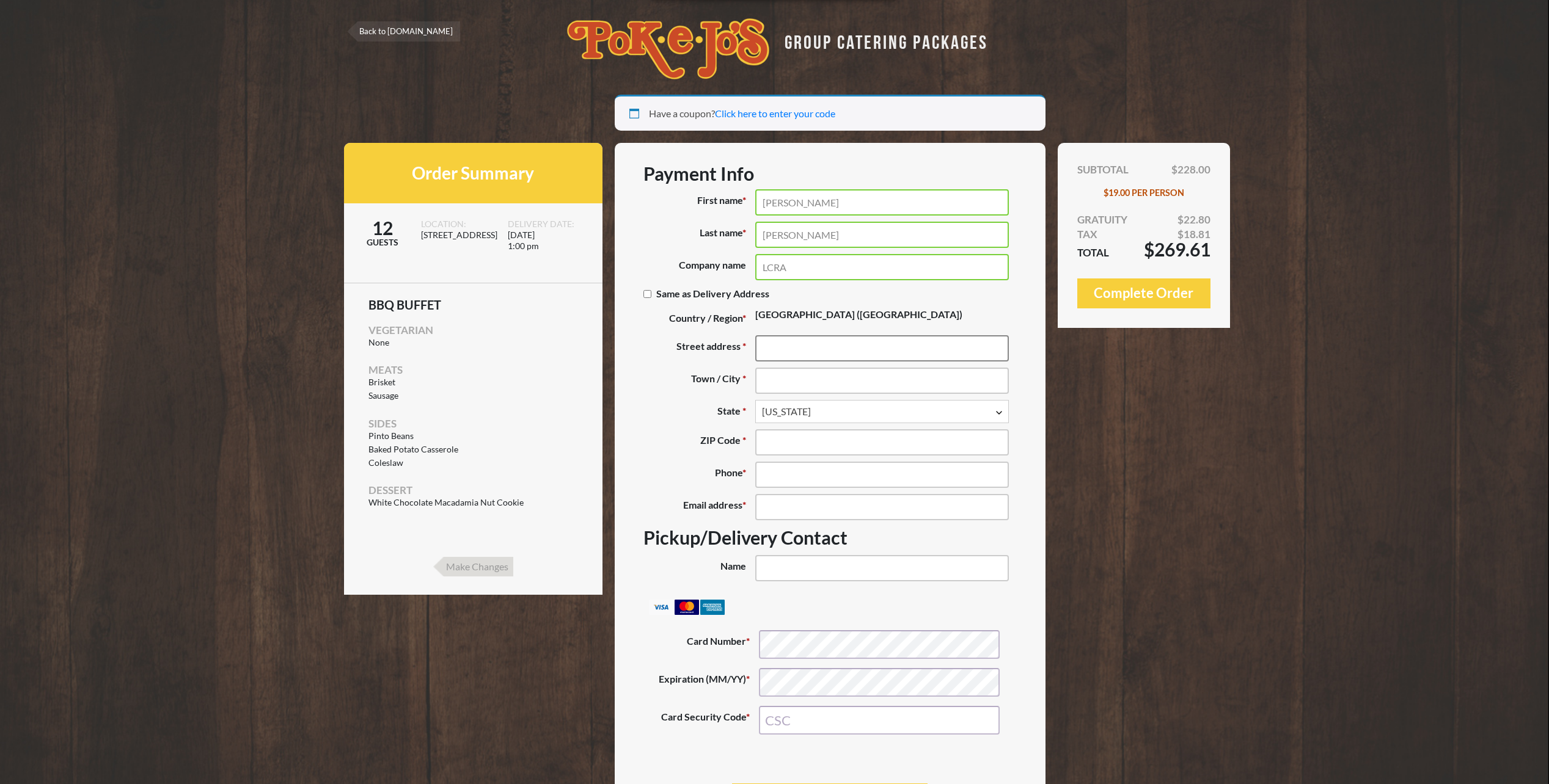
click at [786, 351] on input "Street address *" at bounding box center [882, 348] width 254 height 26
type input "[STREET_ADDRESS]"
click at [774, 376] on input "Town / City *" at bounding box center [882, 381] width 254 height 26
type input "Austin"
type input "78703"
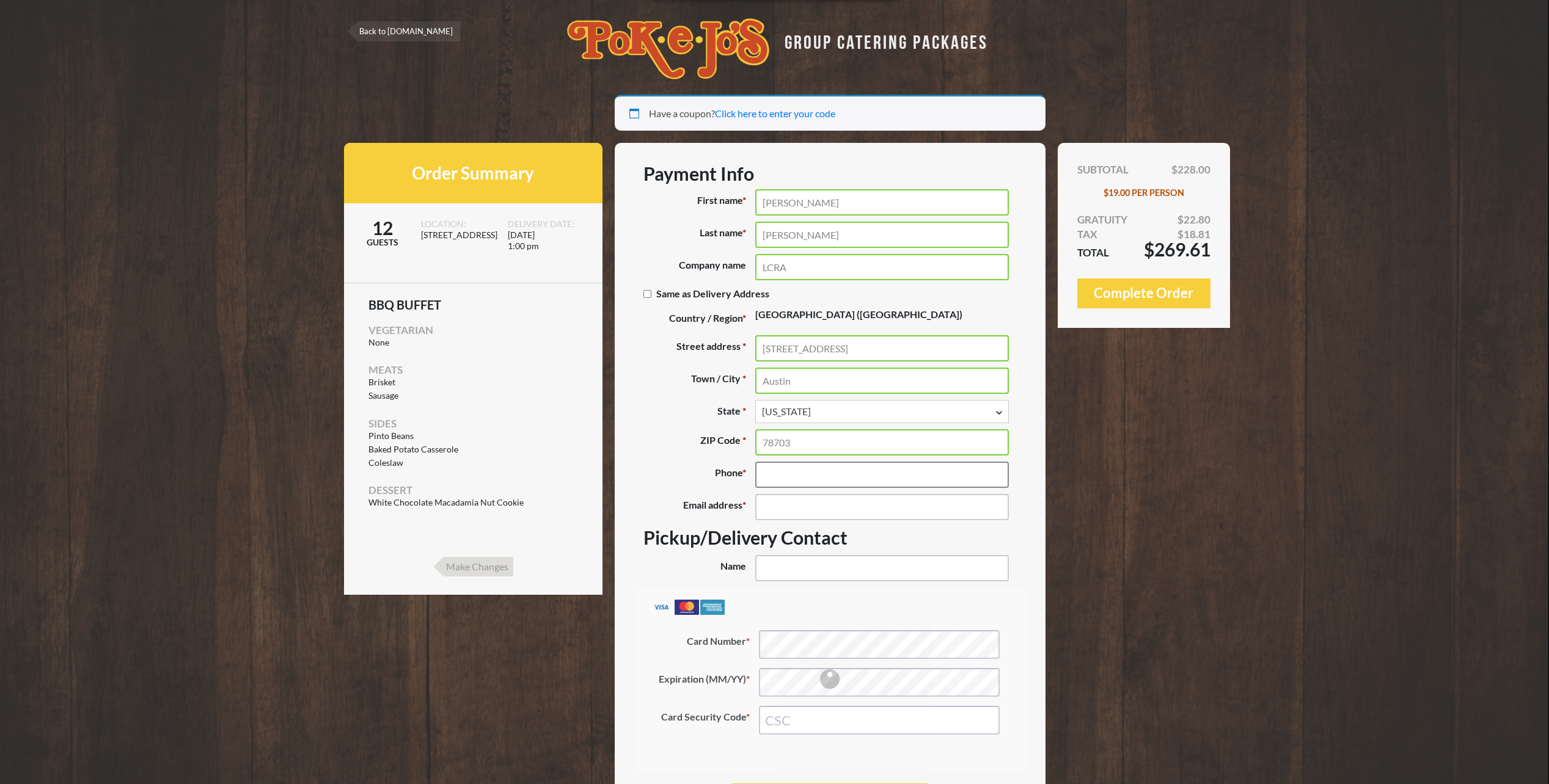
click at [813, 464] on input "Phone *" at bounding box center [882, 475] width 254 height 26
type input "(979) 250-1358"
click at [803, 515] on input "Email address *" at bounding box center [882, 507] width 254 height 26
type input "[PERSON_NAME][EMAIL_ADDRESS][DOMAIN_NAME]"
click at [781, 572] on input "Name (optional)" at bounding box center [882, 568] width 254 height 26
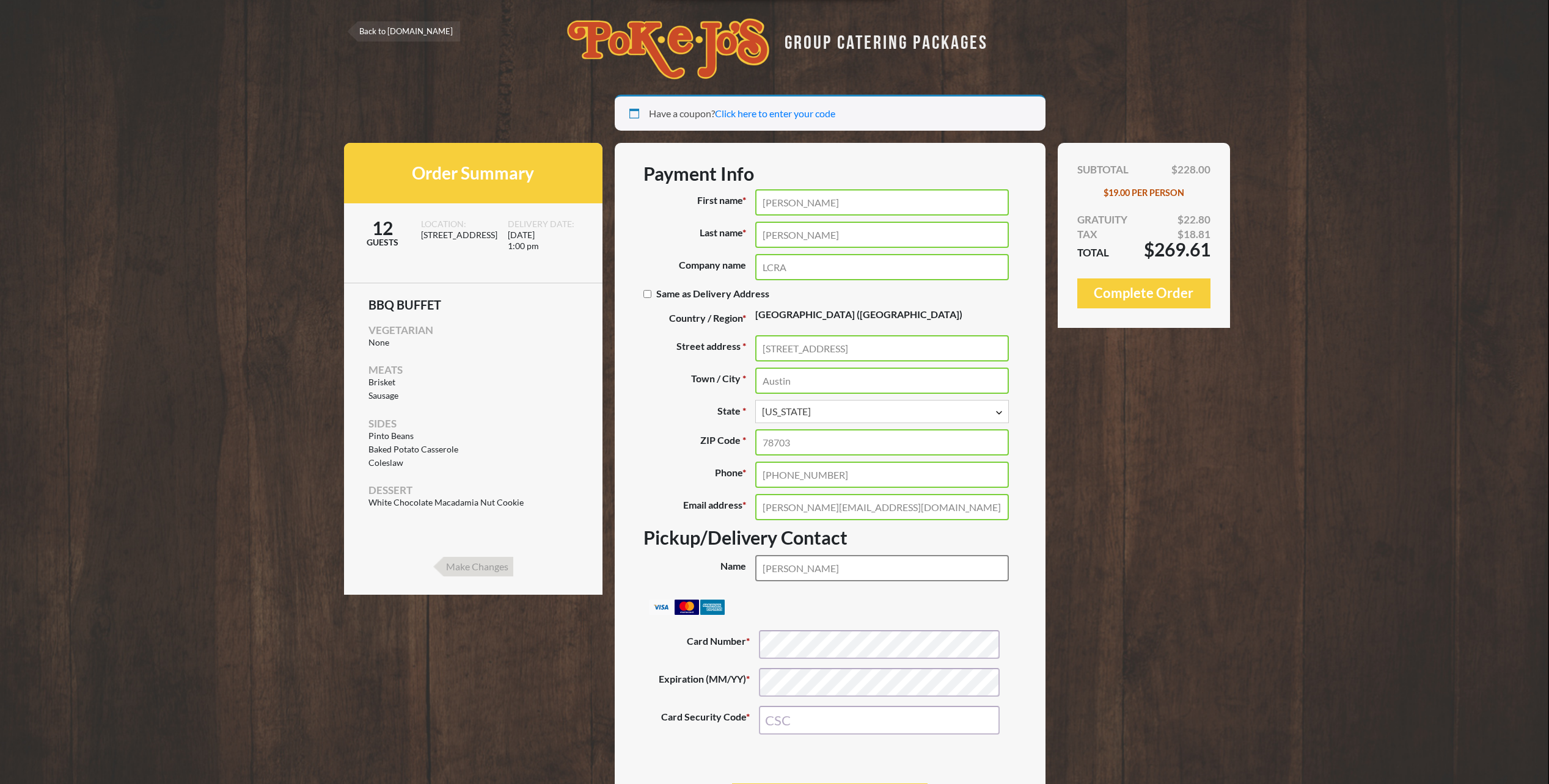
type input "[PERSON_NAME]"
click at [832, 727] on input "Card Security Code *" at bounding box center [880, 721] width 241 height 29
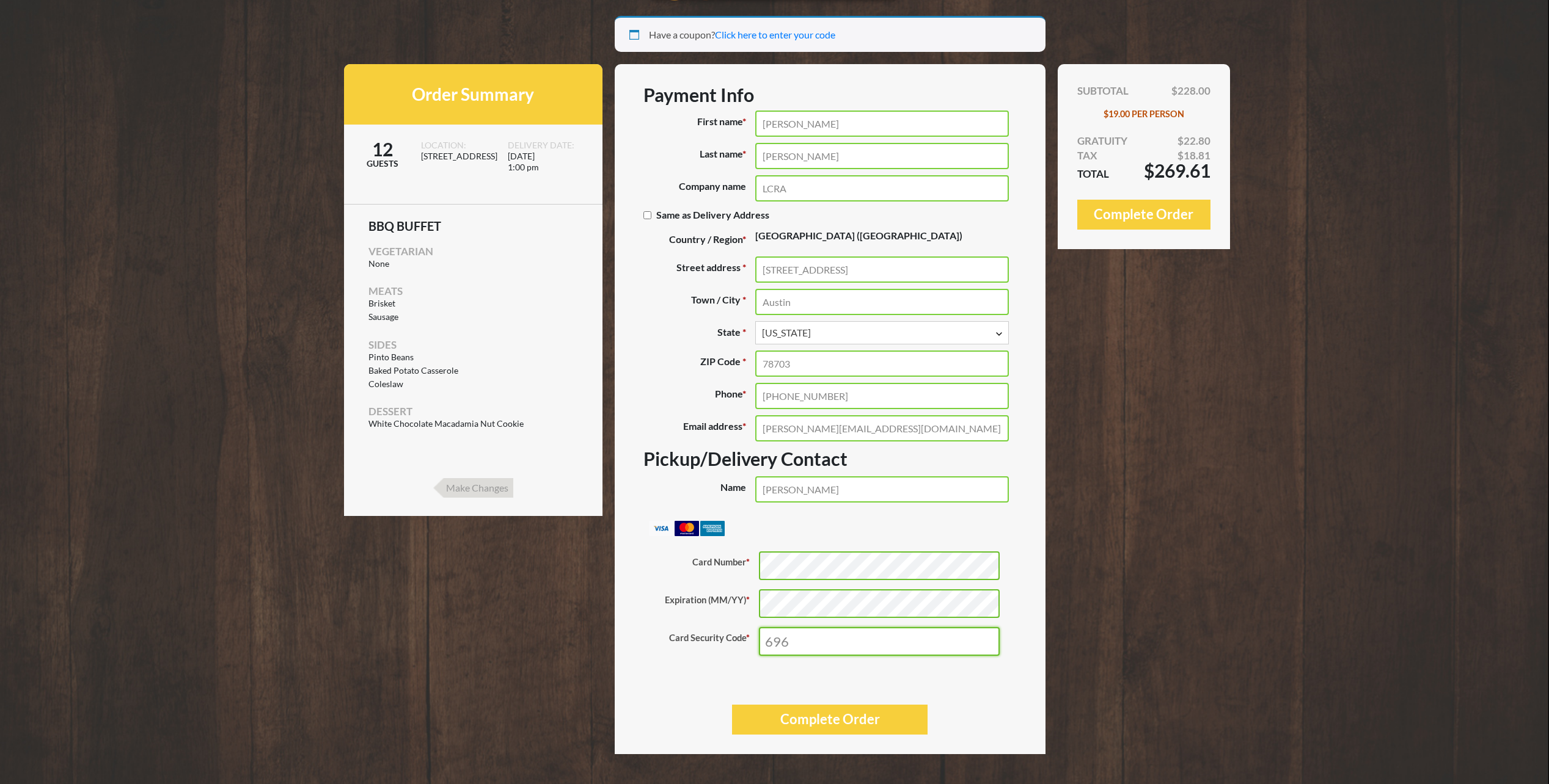
scroll to position [79, 0]
type input "696"
click at [831, 715] on button "Complete Order" at bounding box center [830, 718] width 196 height 30
